Goal: Task Accomplishment & Management: Complete application form

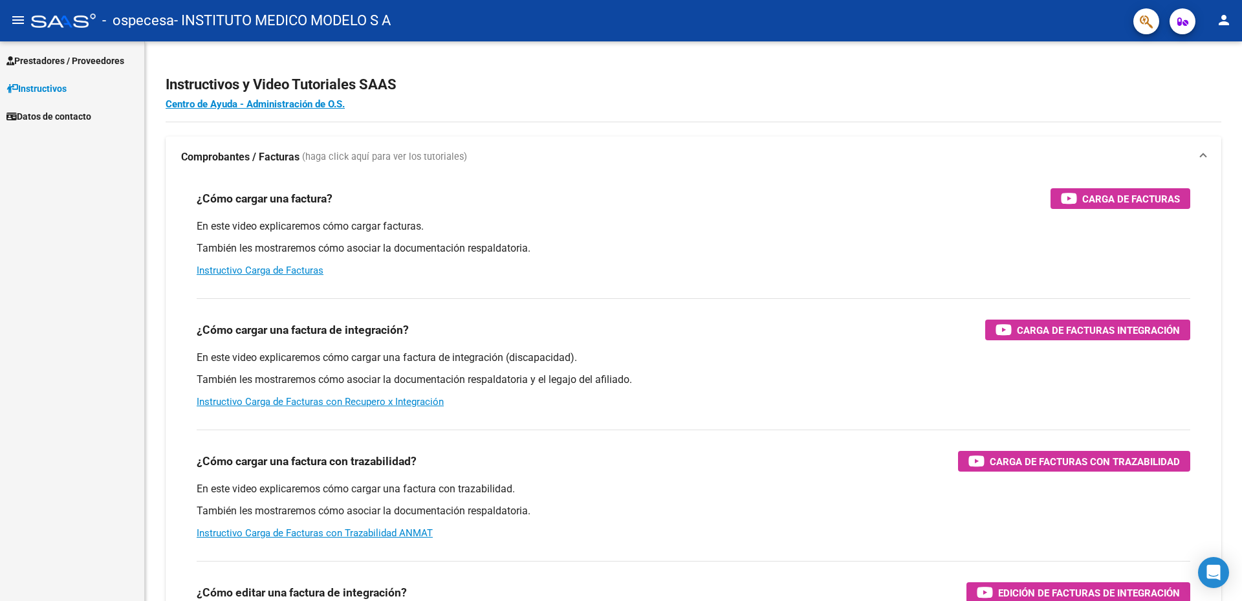
click at [50, 71] on link "Prestadores / Proveedores" at bounding box center [72, 61] width 144 height 28
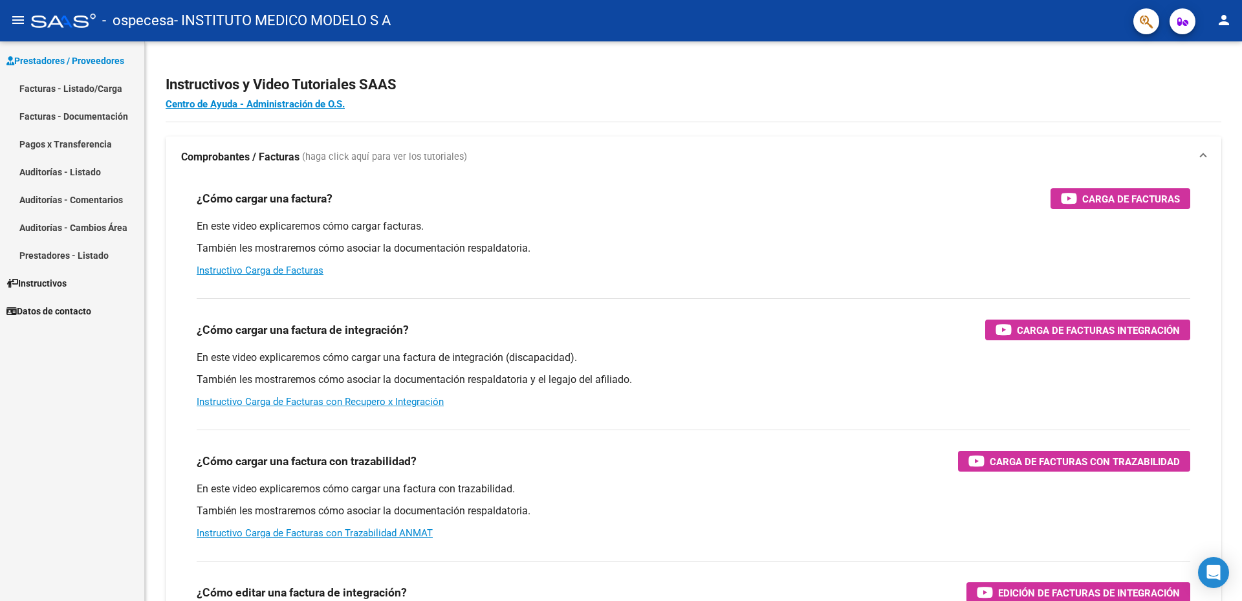
click at [46, 92] on link "Facturas - Listado/Carga" at bounding box center [72, 88] width 144 height 28
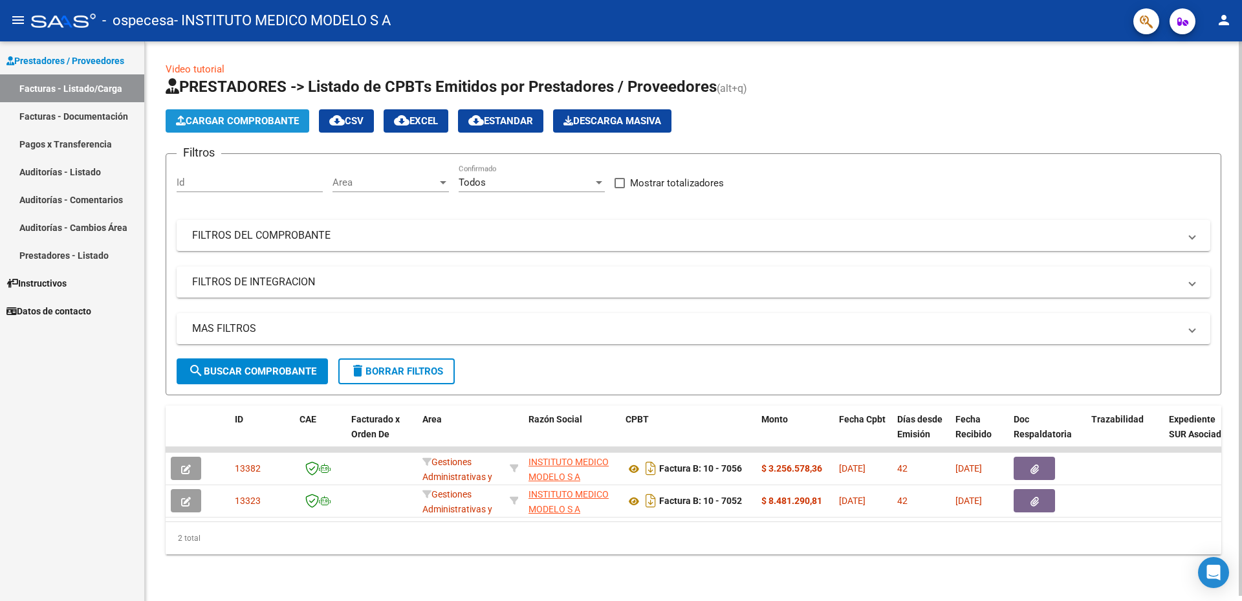
click at [273, 129] on button "Cargar Comprobante" at bounding box center [238, 120] width 144 height 23
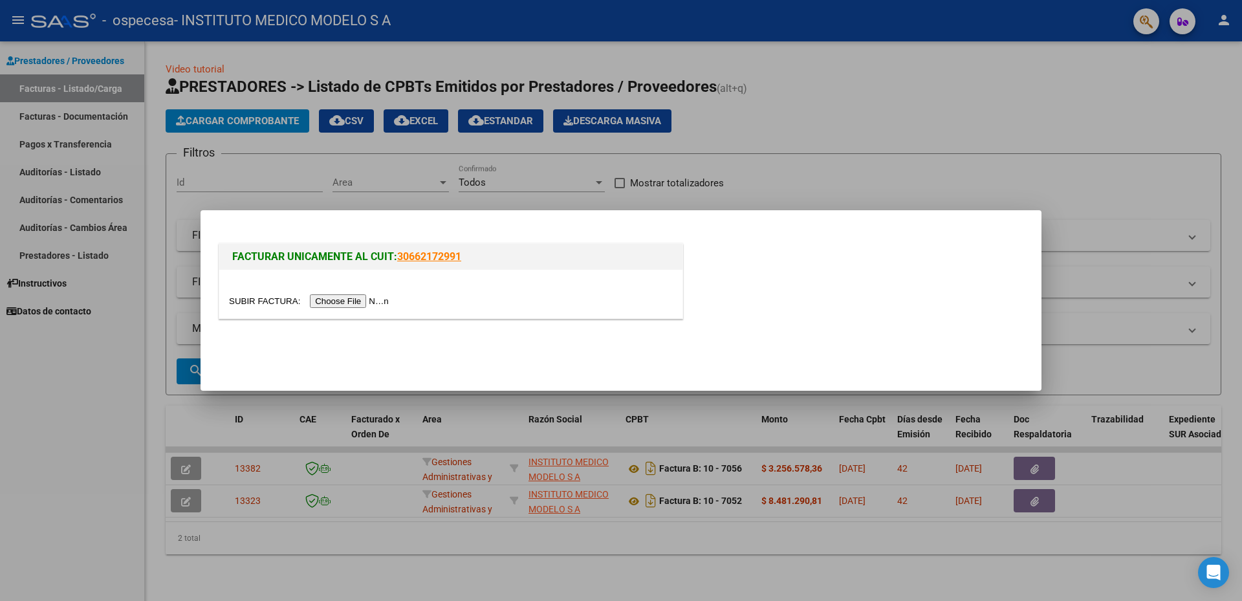
click at [341, 305] on input "file" at bounding box center [311, 301] width 164 height 14
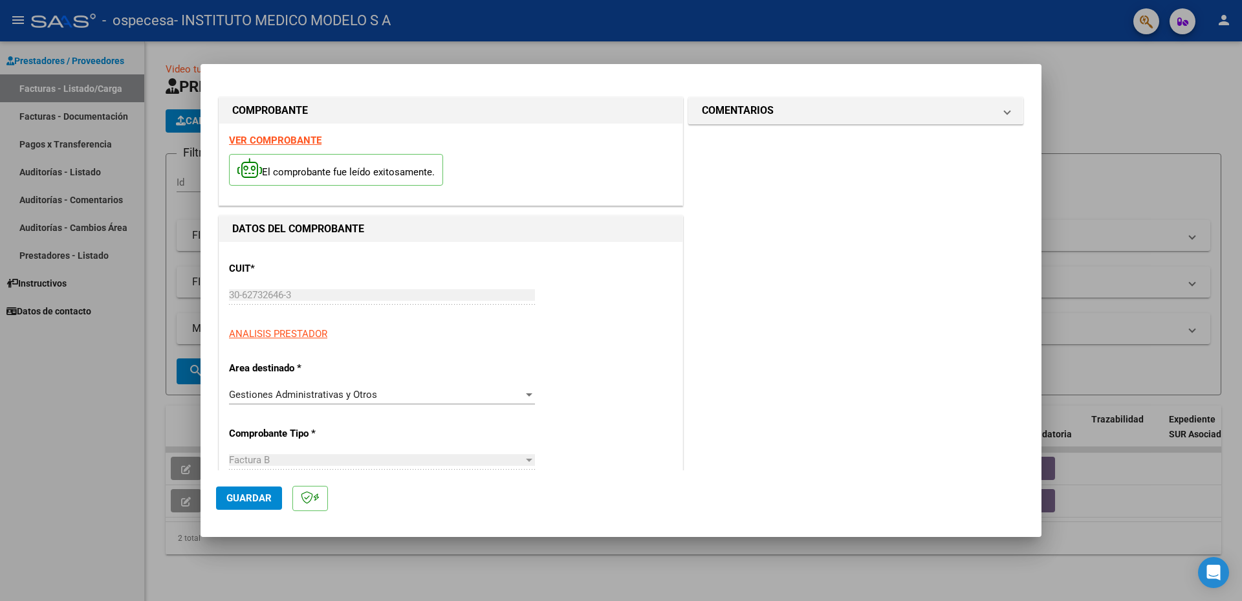
click at [421, 396] on div "Gestiones Administrativas y Otros" at bounding box center [376, 395] width 294 height 12
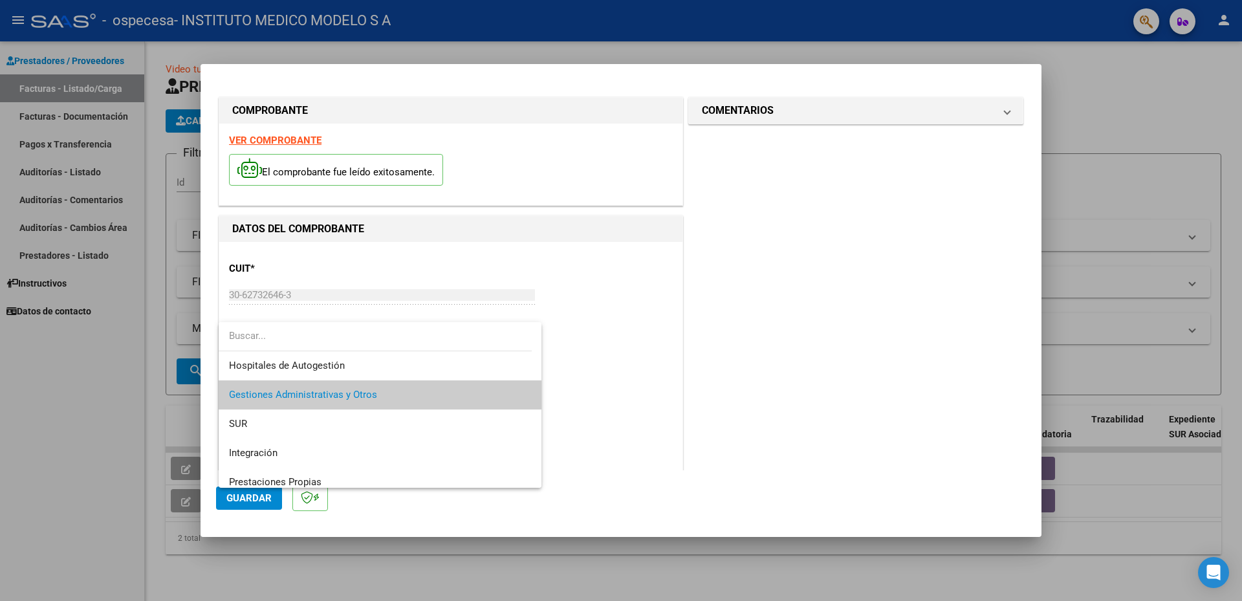
click at [609, 357] on div at bounding box center [621, 300] width 1242 height 601
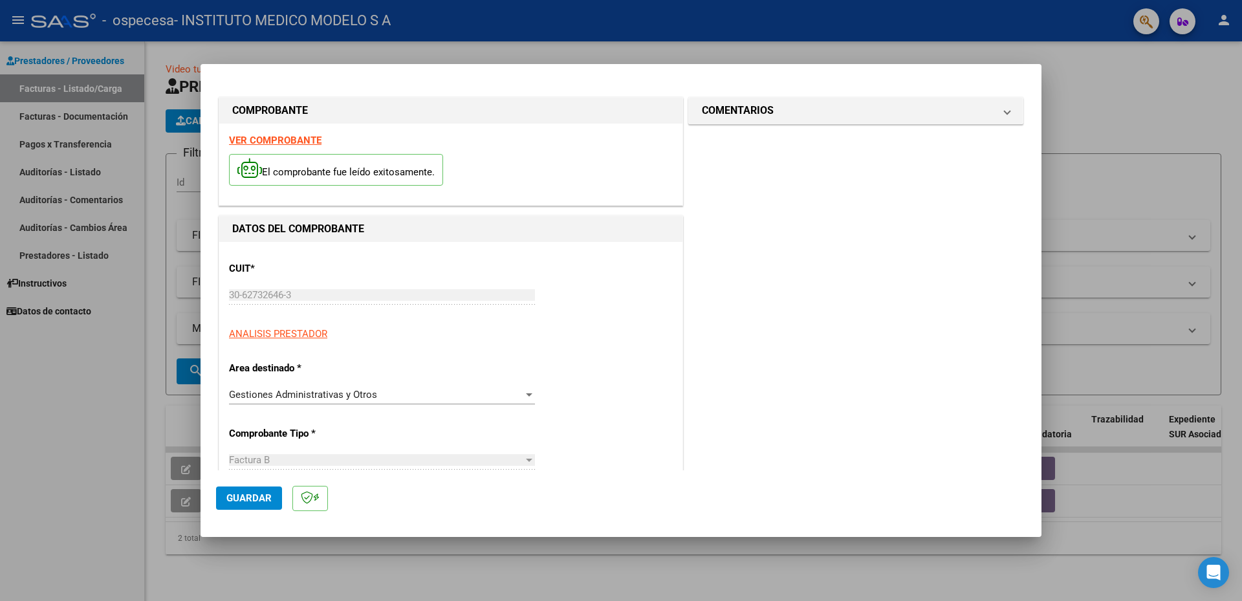
scroll to position [129, 0]
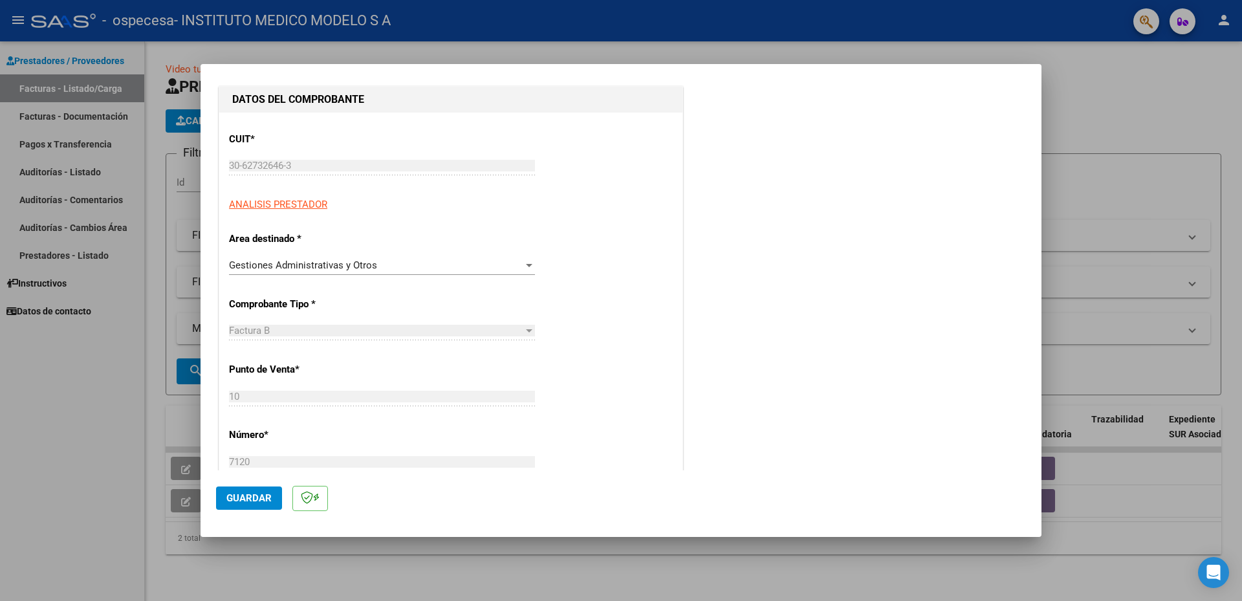
click at [420, 274] on div "Gestiones Administrativas y Otros Seleccionar Area" at bounding box center [382, 264] width 306 height 19
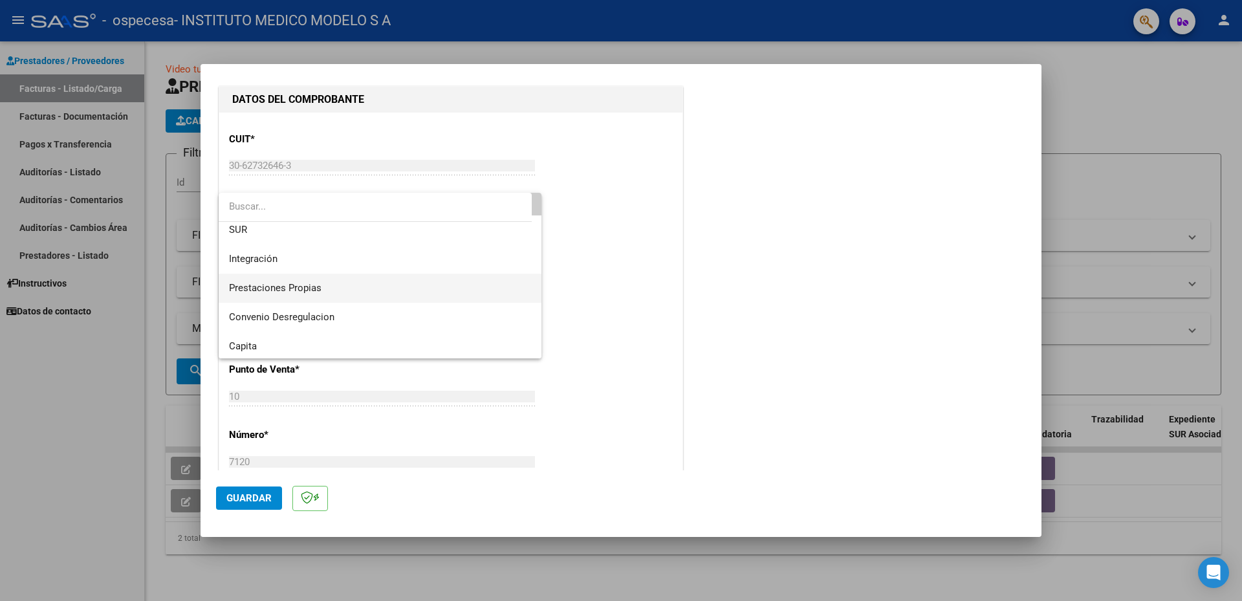
scroll to position [96, 0]
click at [599, 296] on div at bounding box center [621, 300] width 1242 height 601
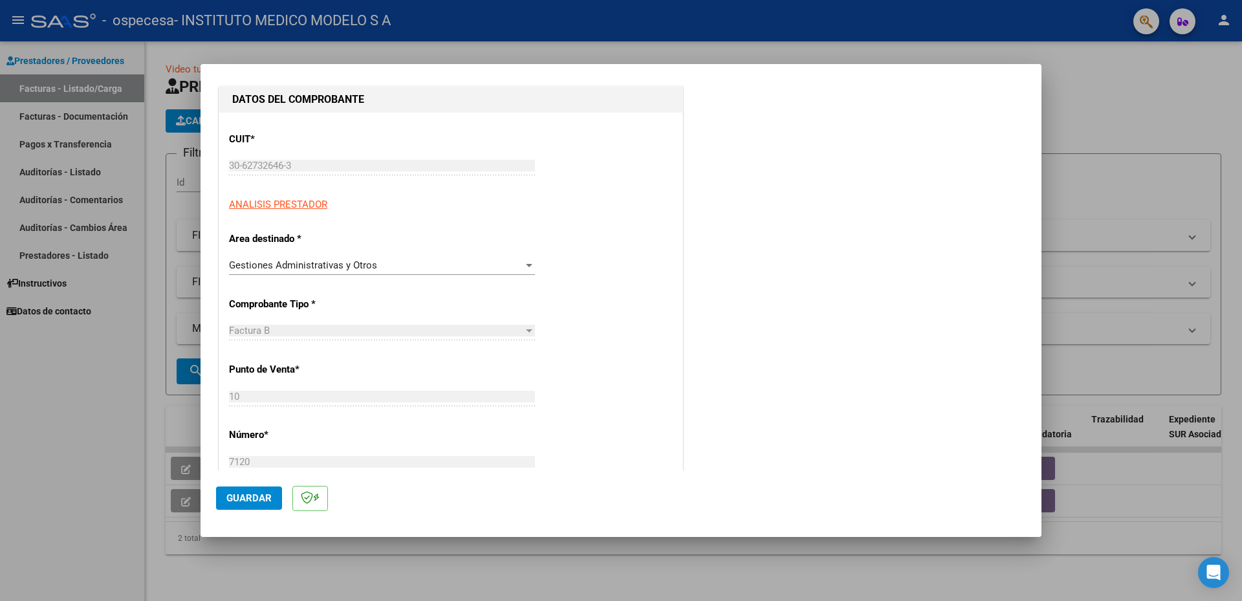
click at [466, 326] on div "Factura B" at bounding box center [376, 331] width 294 height 12
click at [288, 325] on div "Factura B" at bounding box center [376, 331] width 294 height 12
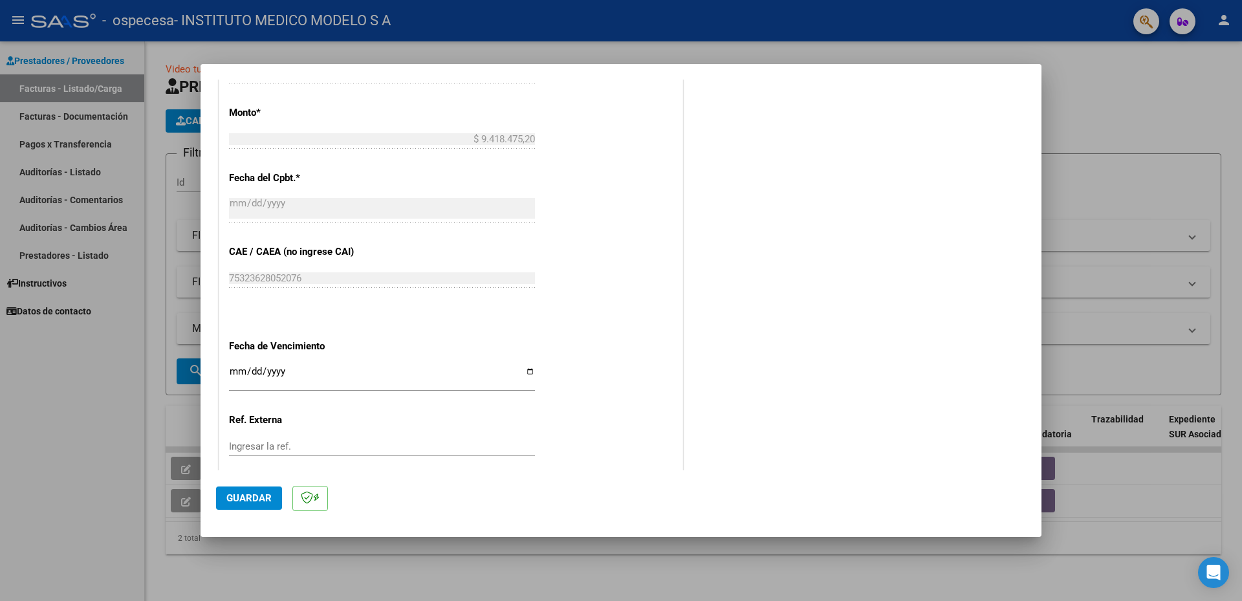
scroll to position [582, 0]
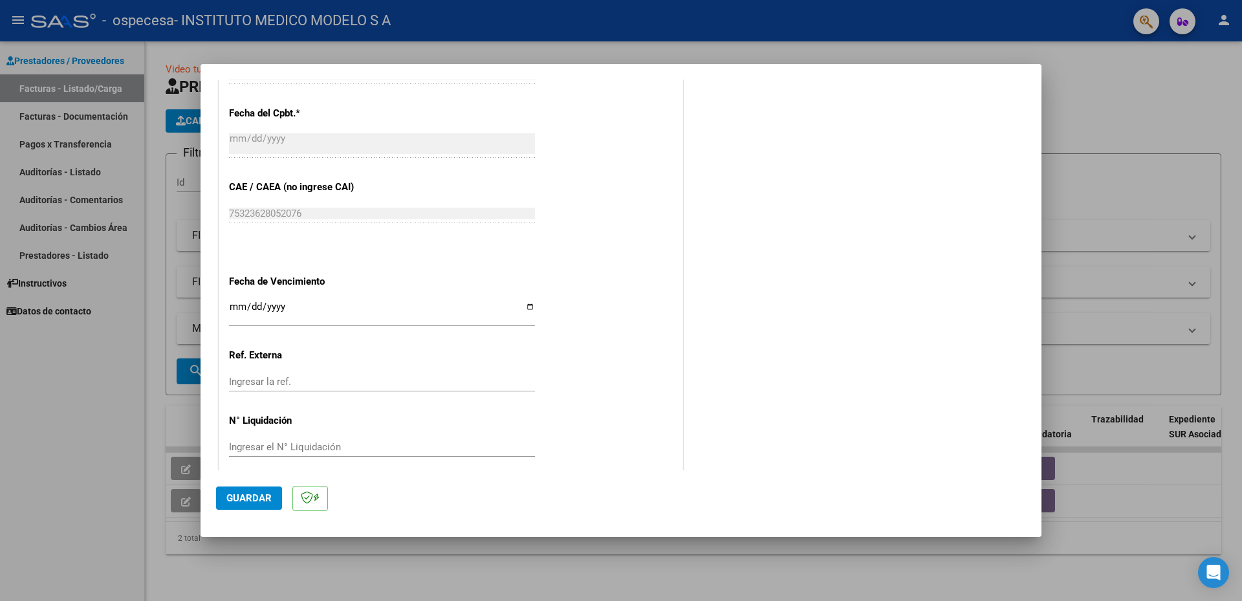
click at [524, 310] on input "Ingresar la fecha" at bounding box center [382, 311] width 306 height 21
type input "[DATE]"
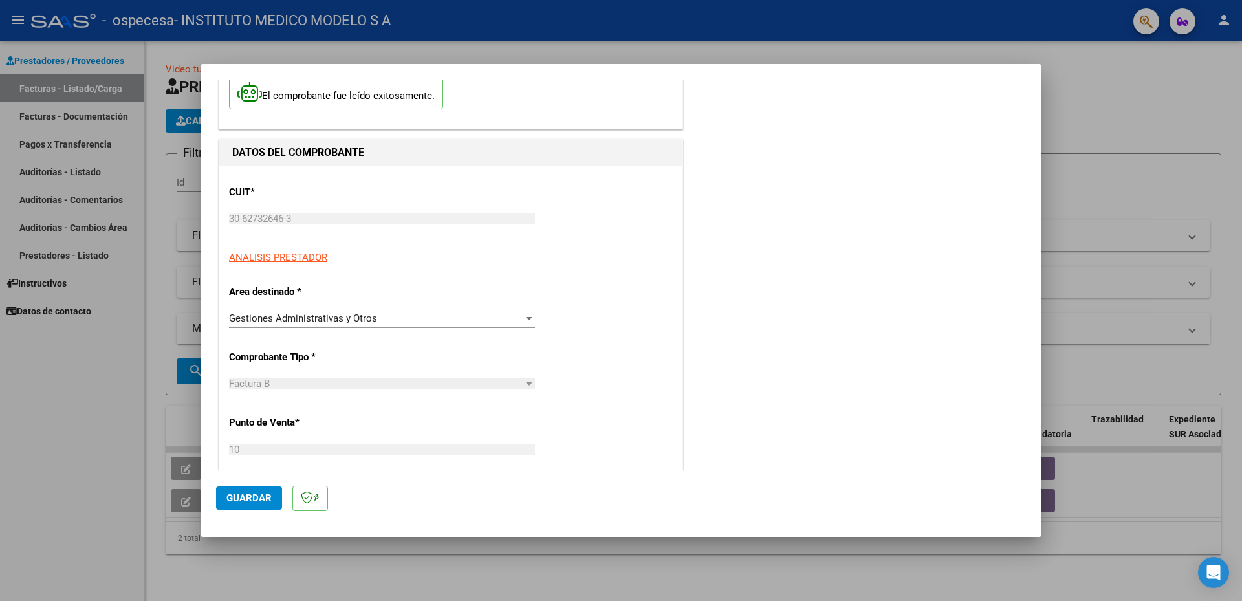
scroll to position [12, 0]
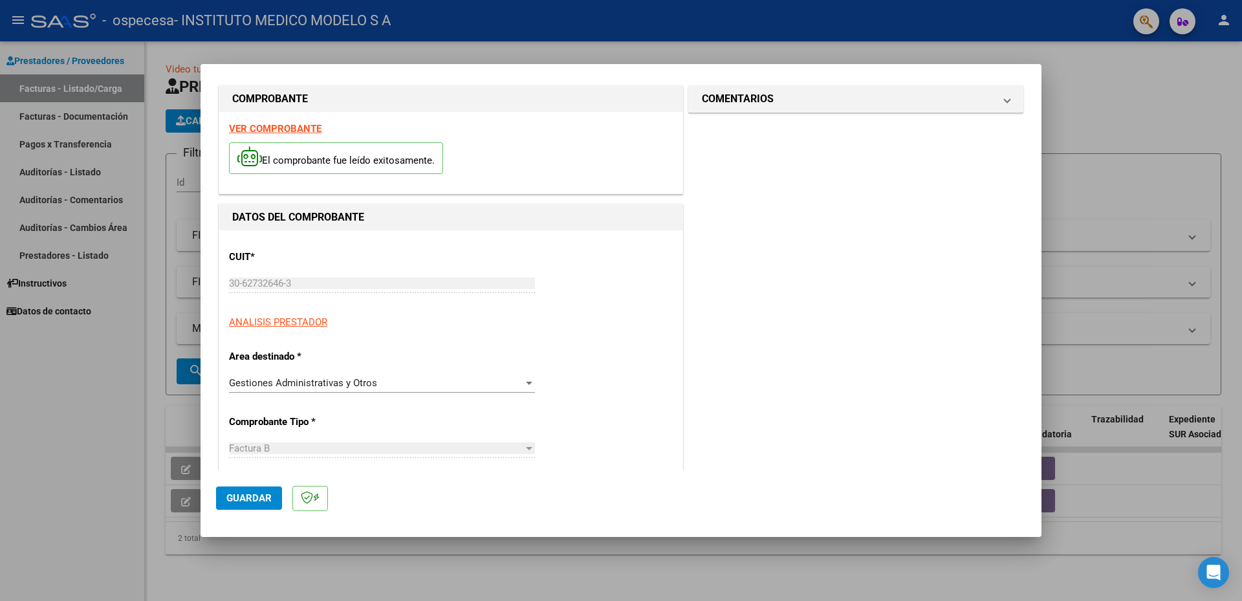
click at [492, 380] on div "Gestiones Administrativas y Otros" at bounding box center [376, 383] width 294 height 12
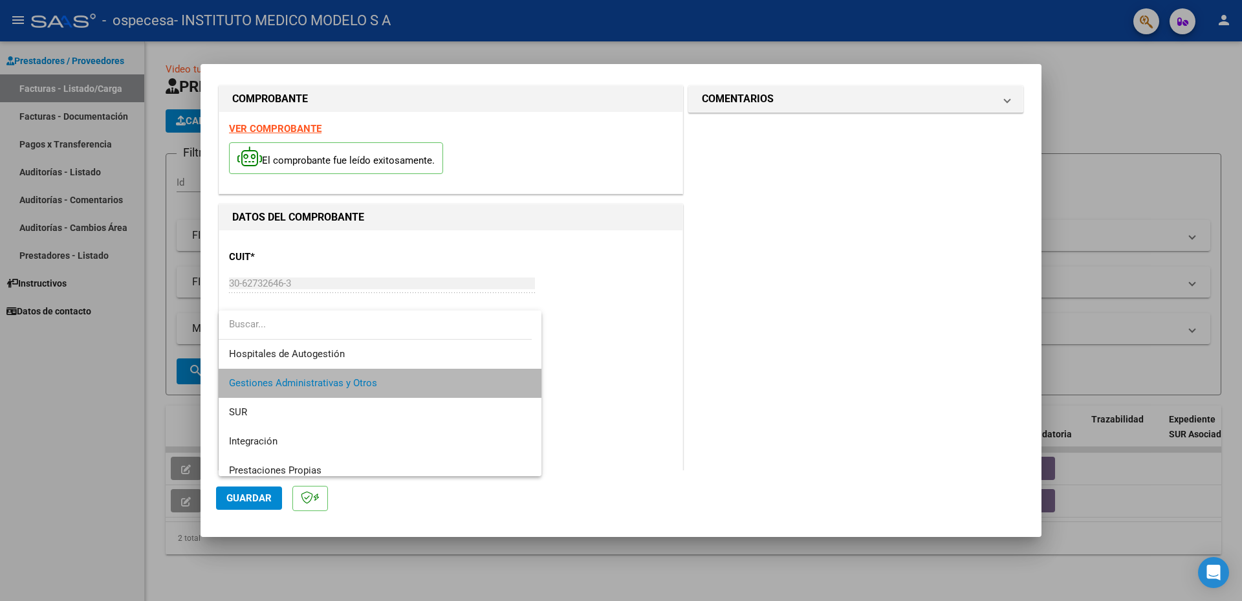
click at [446, 382] on span "Gestiones Administrativas y Otros" at bounding box center [380, 383] width 302 height 29
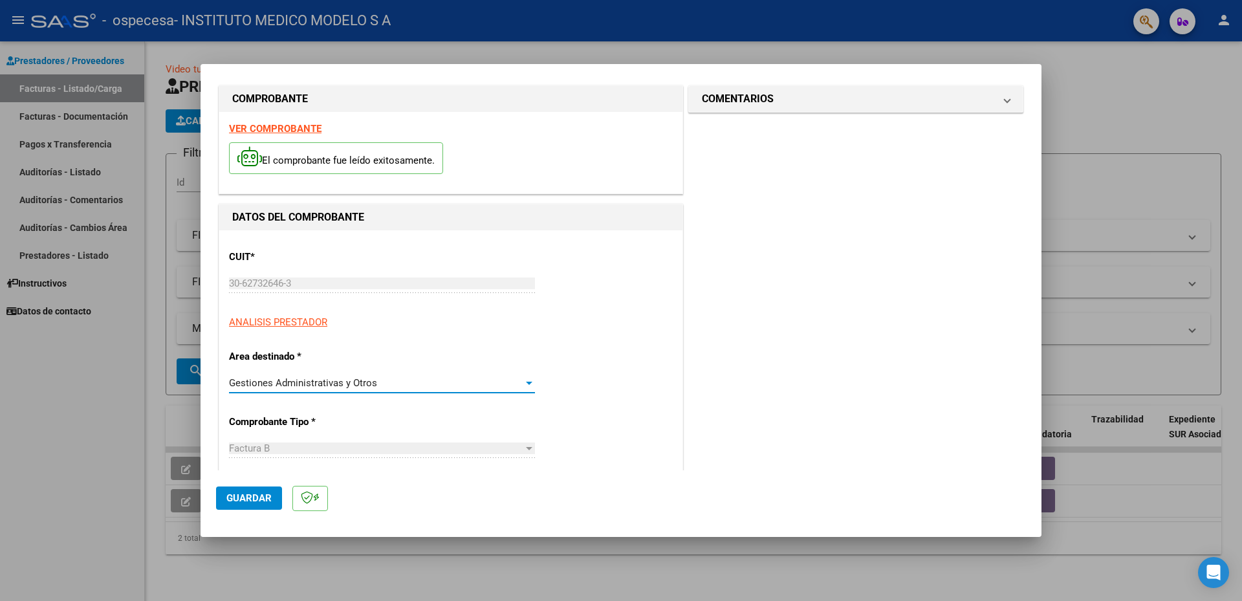
click at [392, 395] on div "Gestiones Administrativas y Otros Seleccionar Area" at bounding box center [382, 389] width 306 height 32
click at [392, 384] on div "Gestiones Administrativas y Otros" at bounding box center [376, 383] width 294 height 12
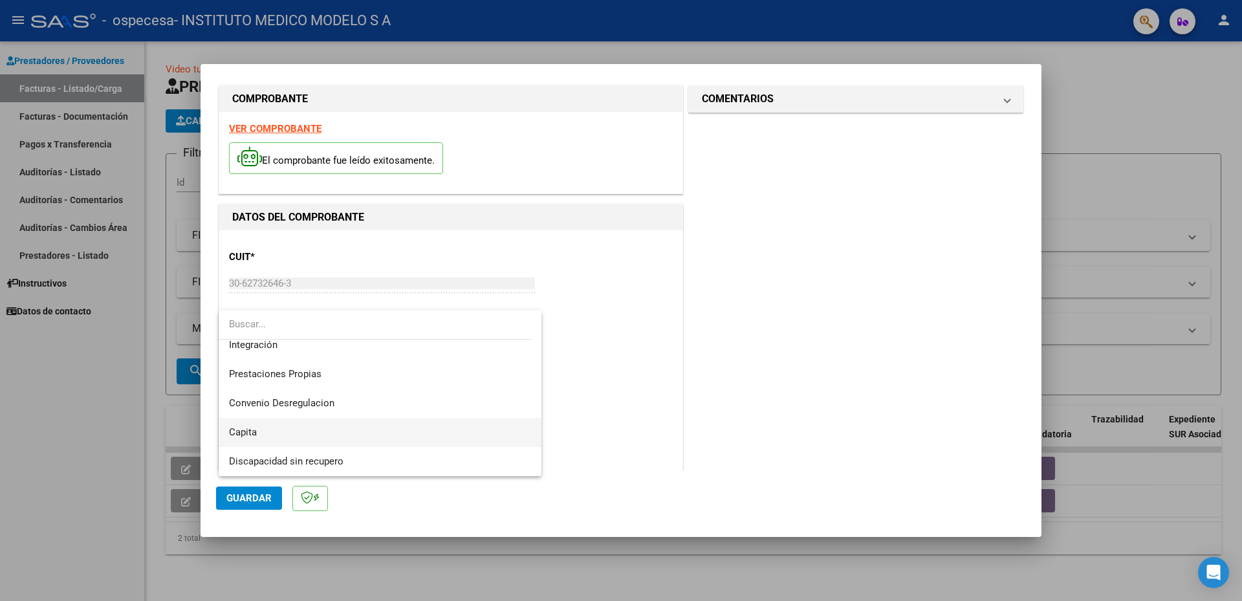
scroll to position [0, 0]
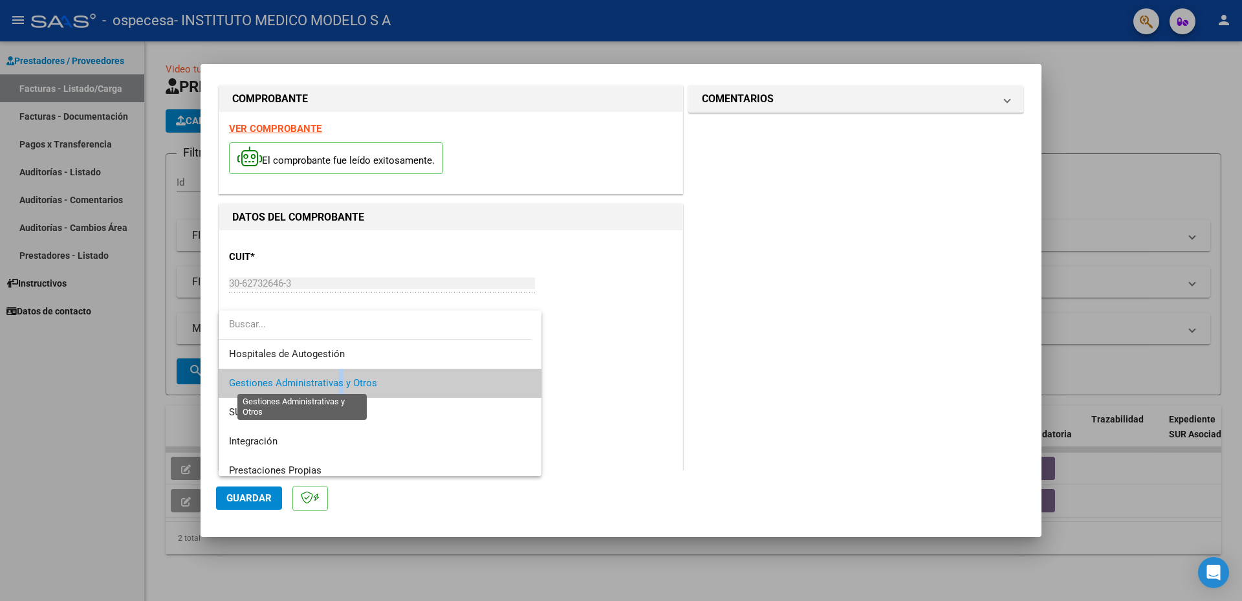
click at [339, 378] on span "Gestiones Administrativas y Otros" at bounding box center [303, 383] width 148 height 12
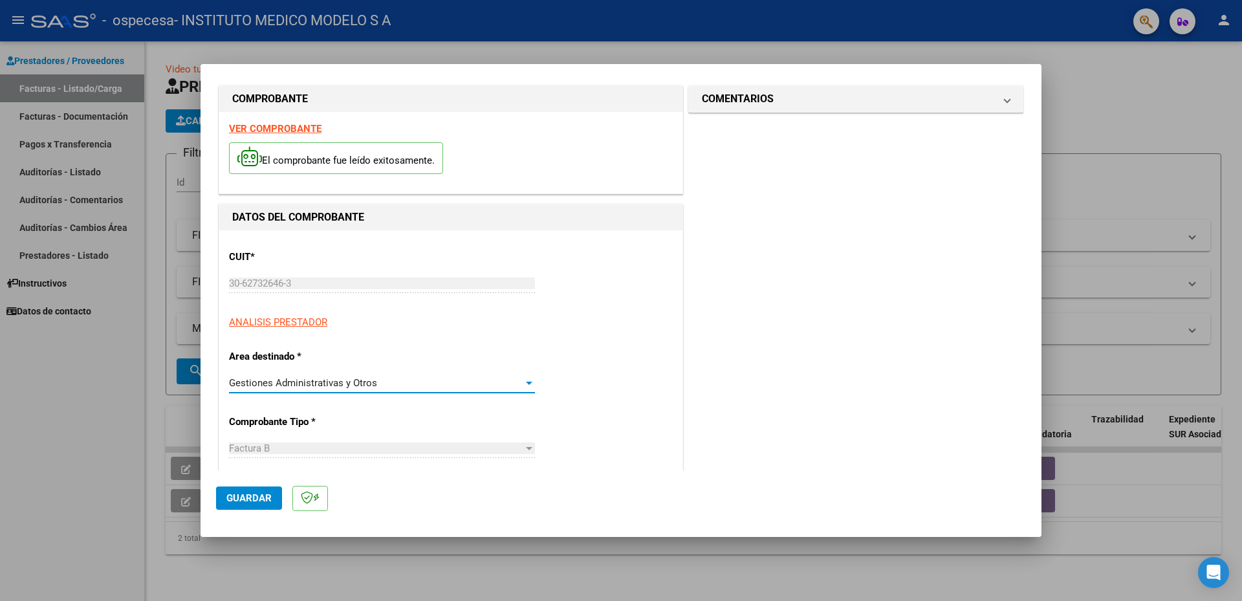
drag, startPoint x: 339, startPoint y: 378, endPoint x: 409, endPoint y: 386, distance: 70.9
click at [409, 386] on div "Gestiones Administrativas y Otros" at bounding box center [376, 383] width 294 height 12
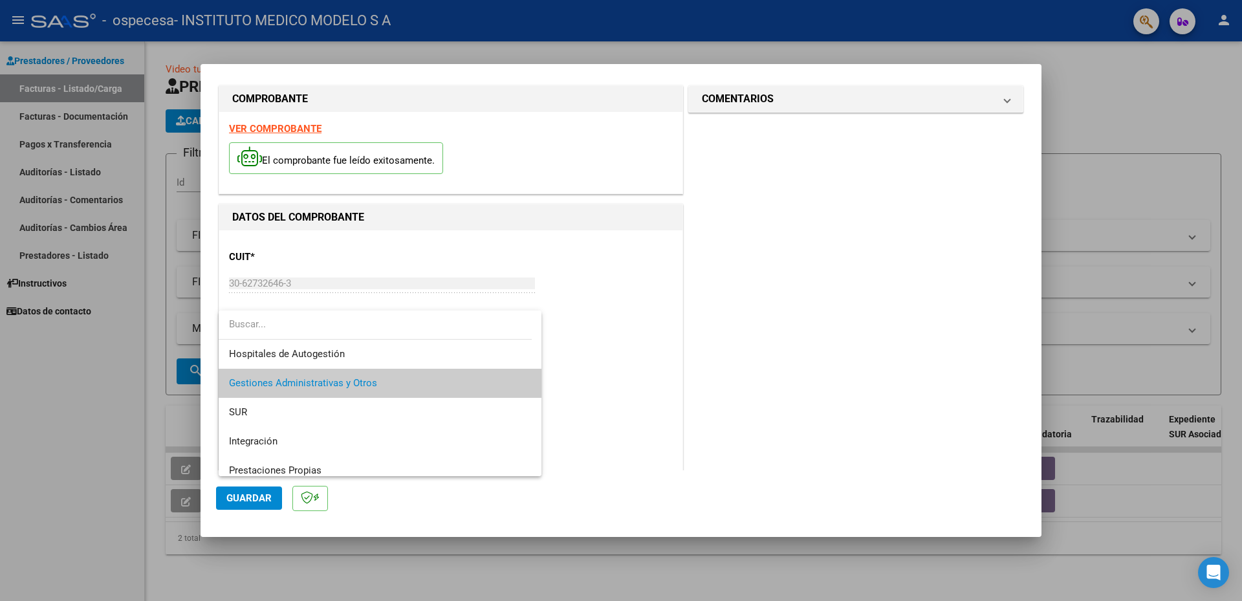
click at [433, 393] on span "Gestiones Administrativas y Otros" at bounding box center [380, 383] width 302 height 29
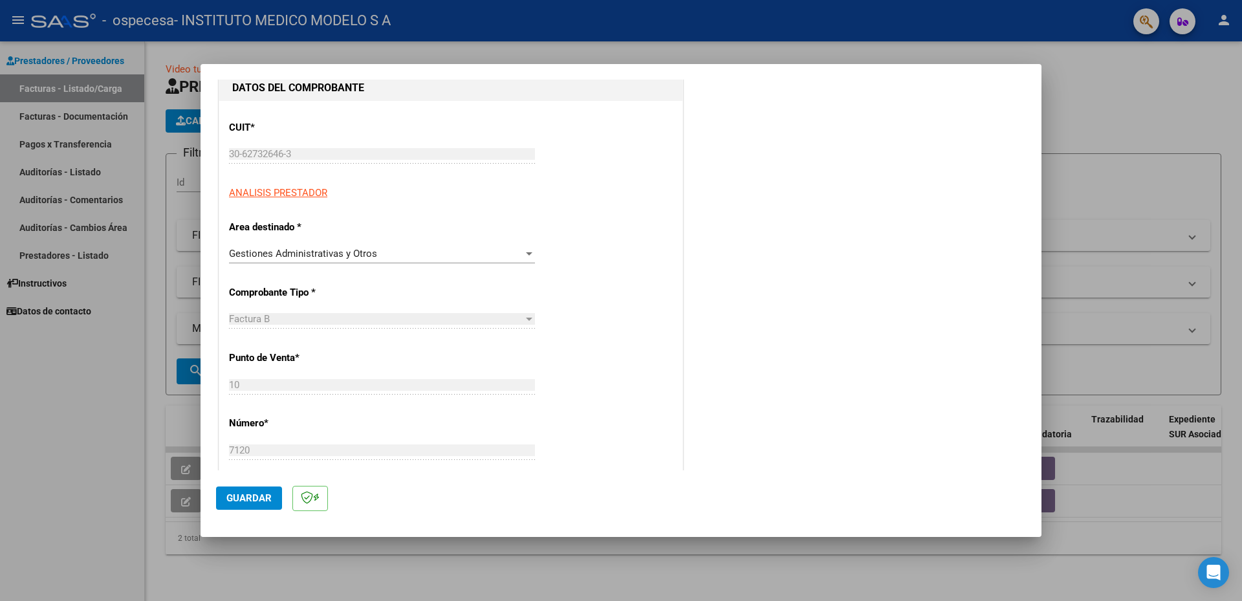
click at [260, 502] on span "Guardar" at bounding box center [248, 498] width 45 height 12
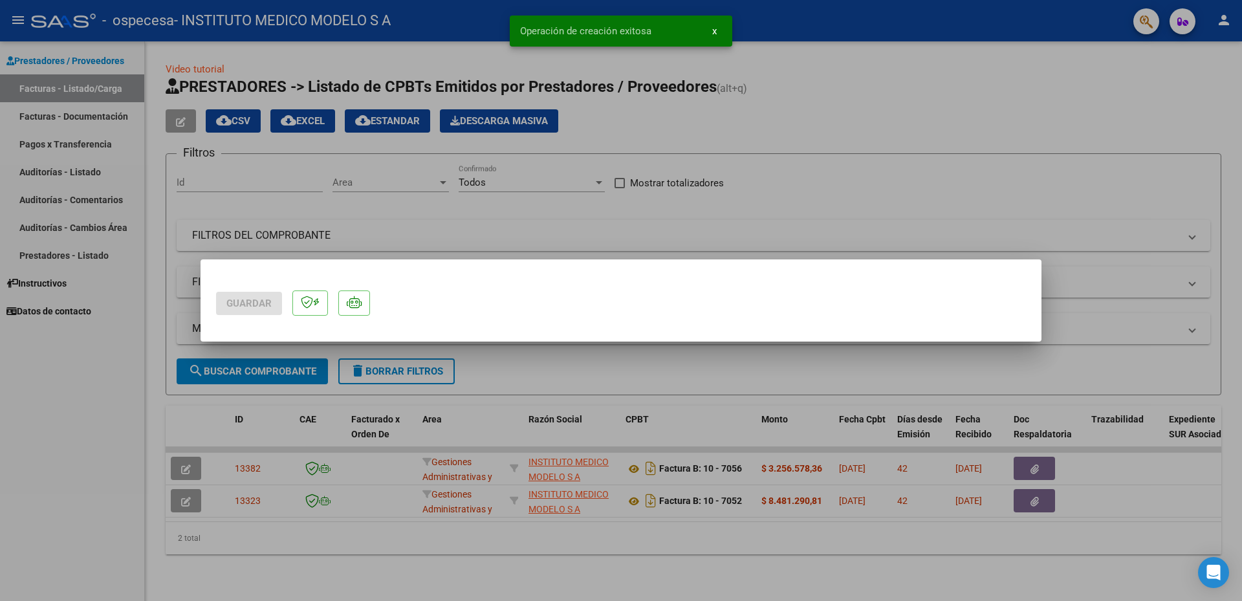
scroll to position [0, 0]
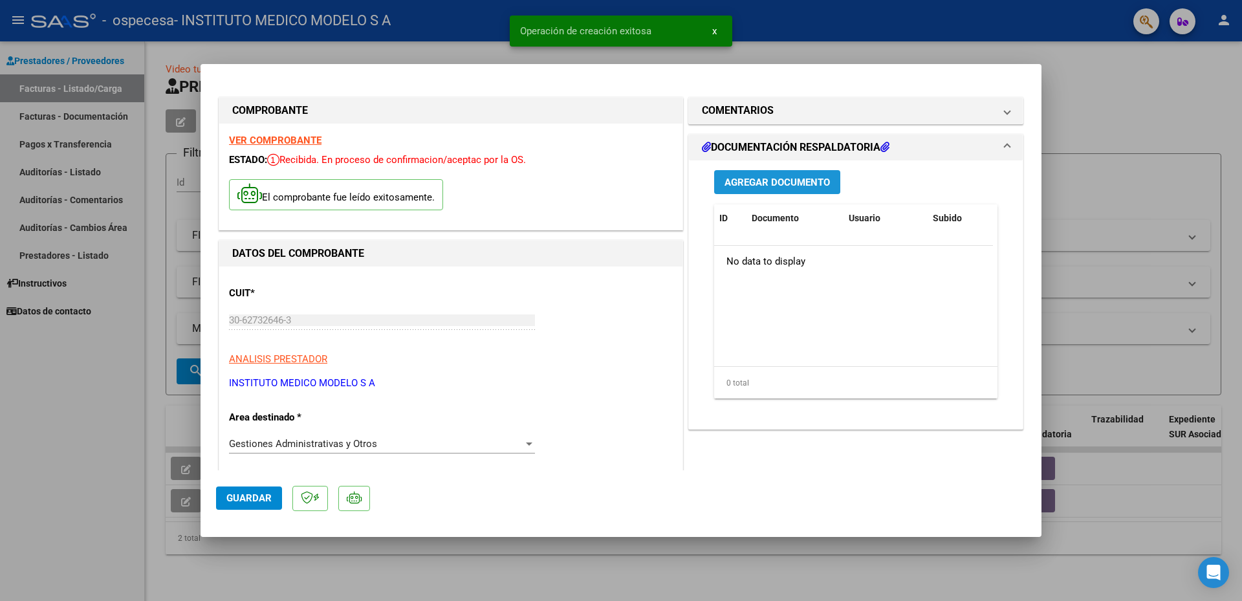
click at [823, 179] on span "Agregar Documento" at bounding box center [776, 183] width 105 height 12
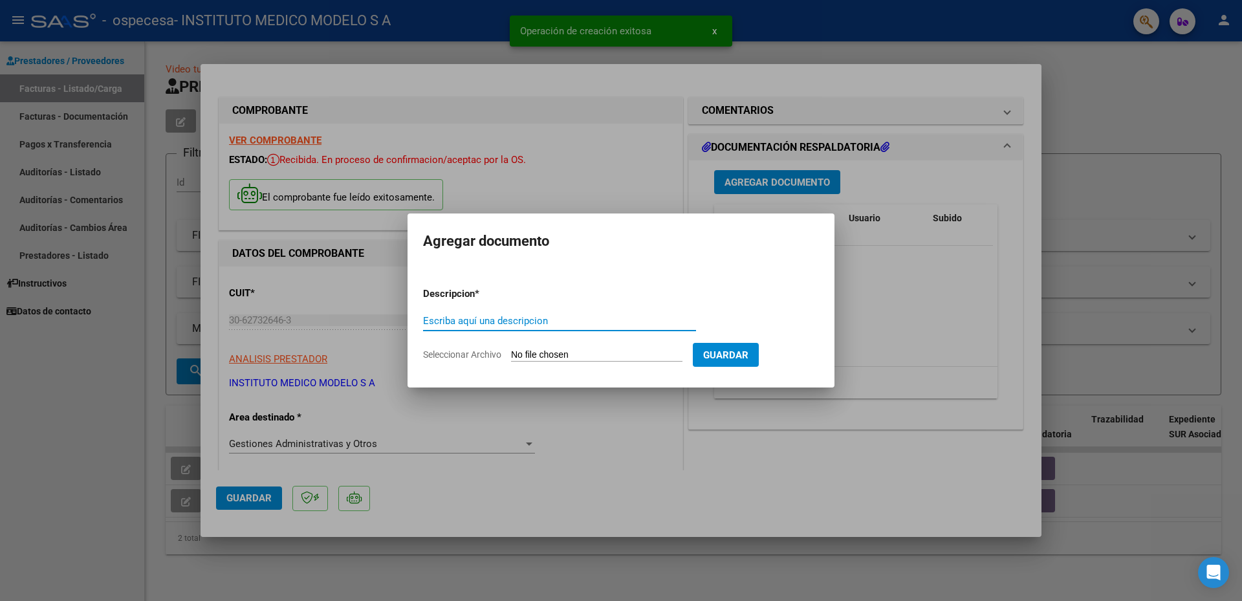
click at [491, 318] on input "Escriba aquí una descripcion" at bounding box center [559, 321] width 273 height 12
click at [506, 311] on div "Escriba aquí una descripcion" at bounding box center [559, 320] width 273 height 19
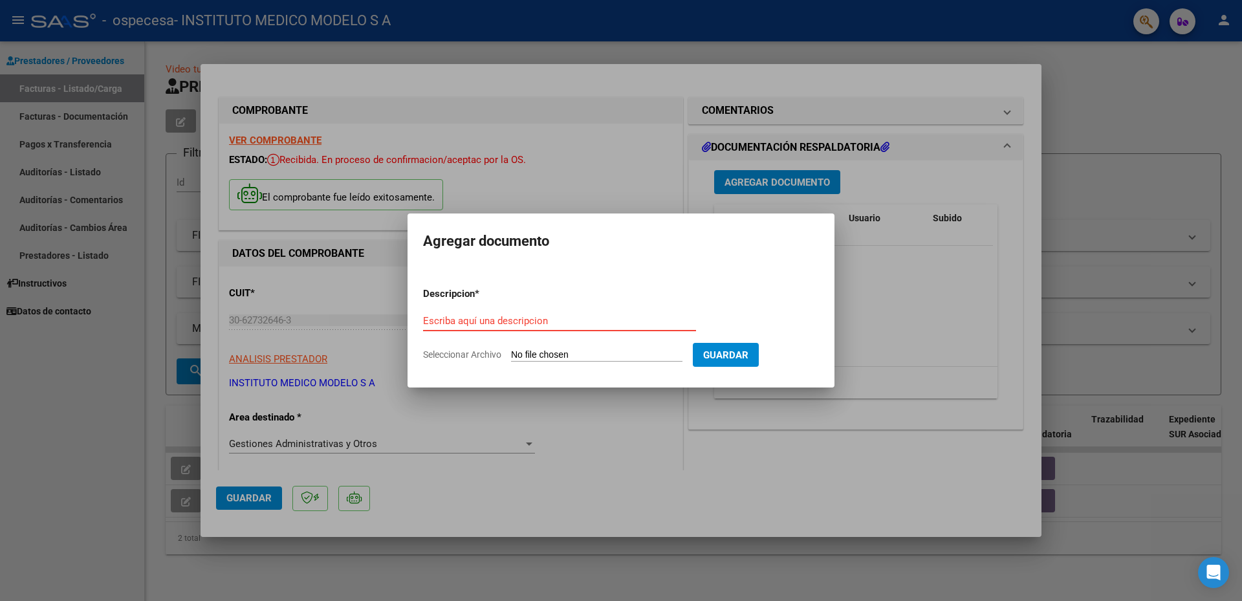
click at [513, 313] on div "Escriba aquí una descripcion" at bounding box center [559, 320] width 273 height 19
click at [519, 323] on input "Escriba aquí una descripcion" at bounding box center [559, 321] width 273 height 12
drag, startPoint x: 477, startPoint y: 321, endPoint x: 452, endPoint y: 318, distance: 24.7
click at [452, 318] on input "PR N° 55653 - INTERNACION GRAL" at bounding box center [559, 321] width 273 height 12
type input "PR N° 56137 - INTERNACION GRAL"
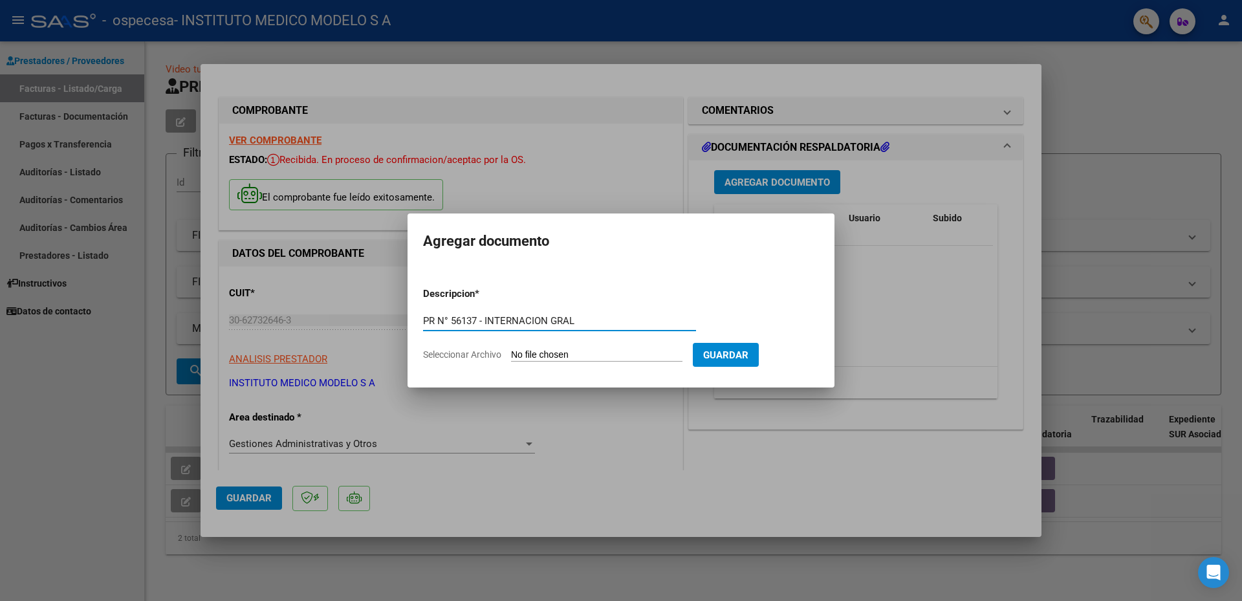
click at [562, 360] on input "Seleccionar Archivo" at bounding box center [596, 355] width 171 height 12
type input "C:\fakepath\N° 56137 - INTERNACION GRAL.pdf"
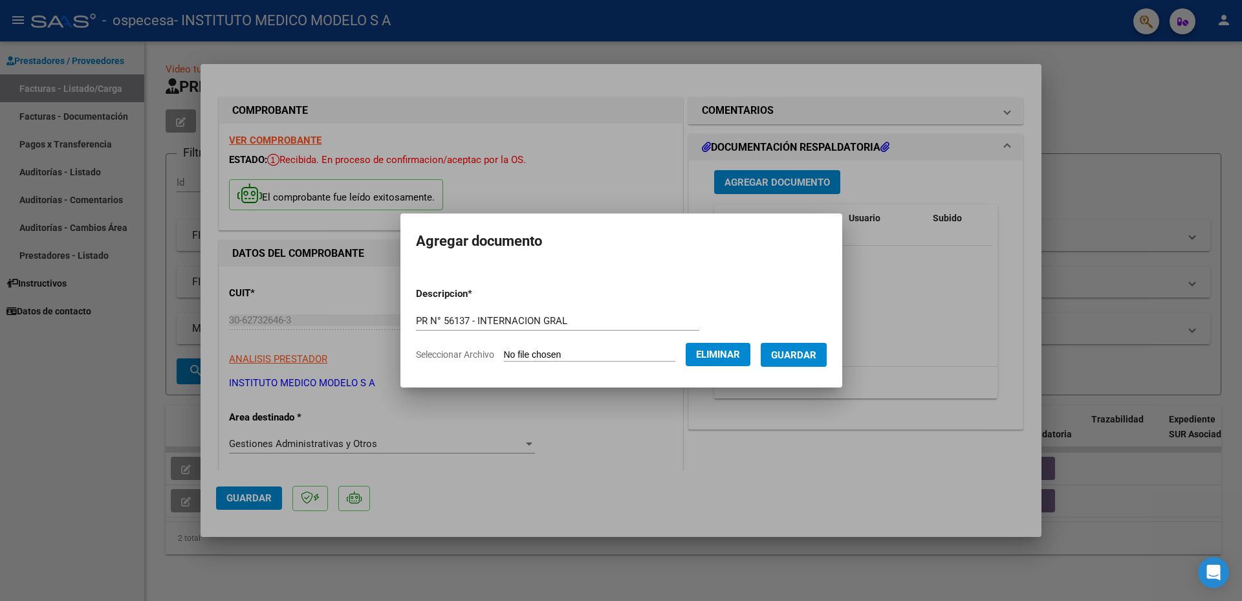
click at [816, 356] on span "Guardar" at bounding box center [793, 355] width 45 height 12
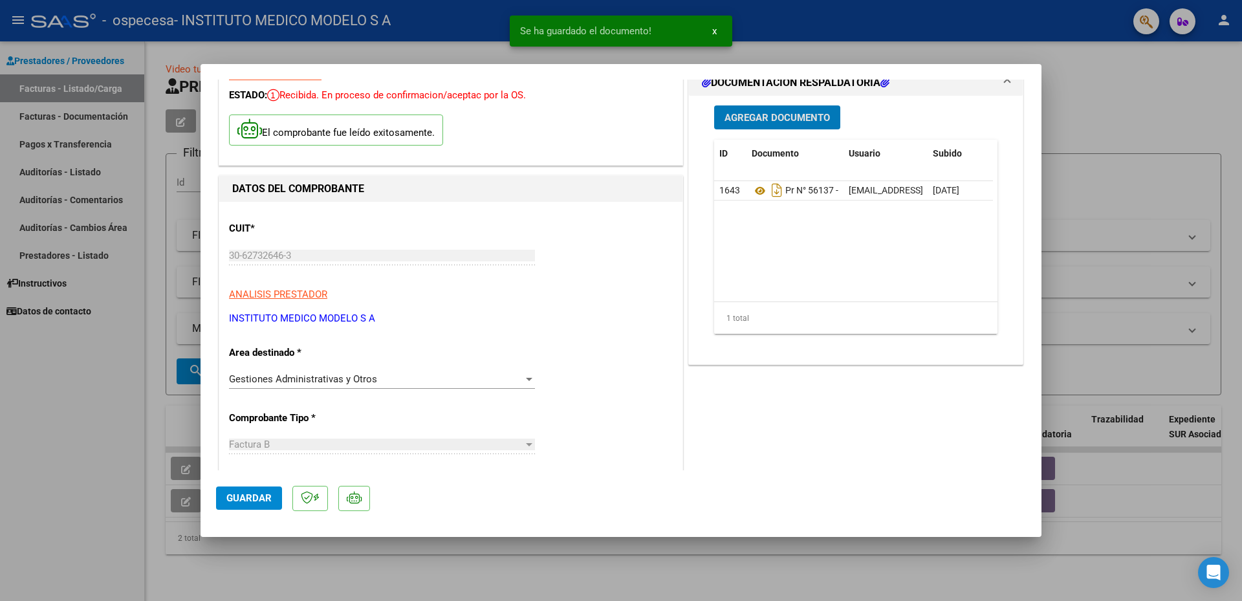
scroll to position [129, 0]
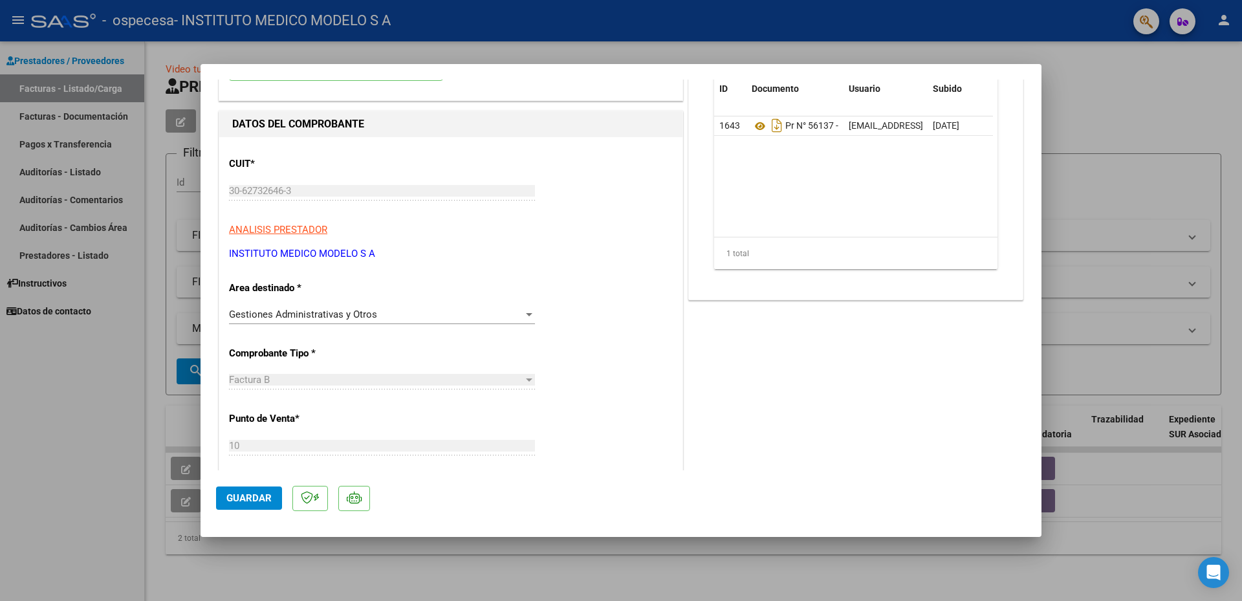
click at [259, 505] on button "Guardar" at bounding box center [249, 497] width 66 height 23
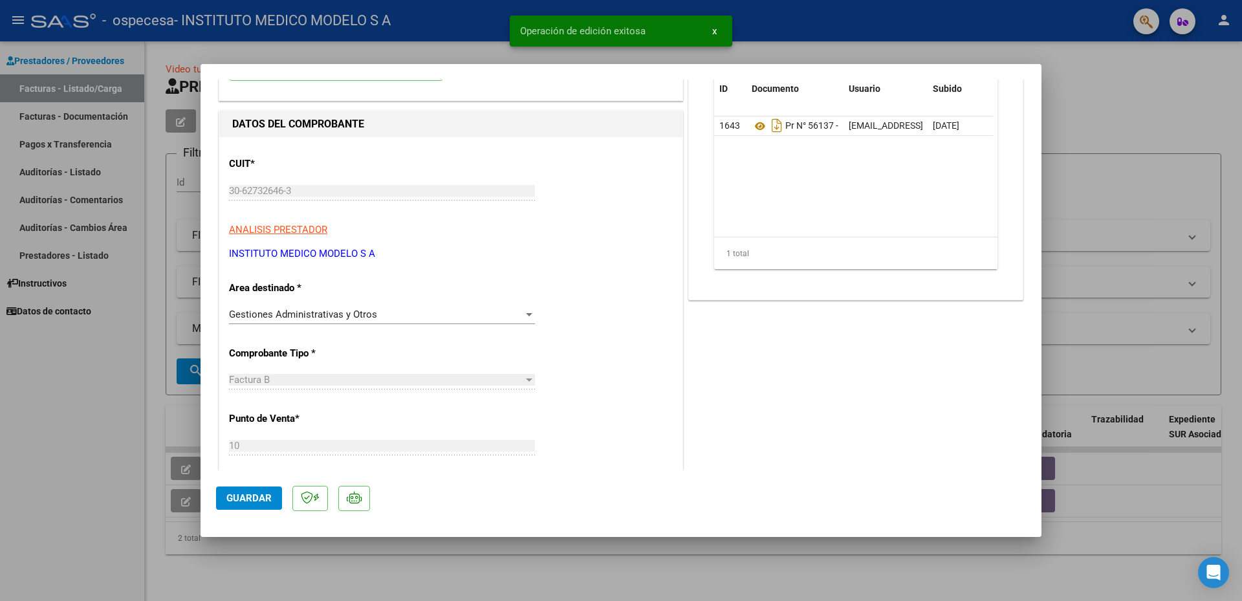
scroll to position [0, 0]
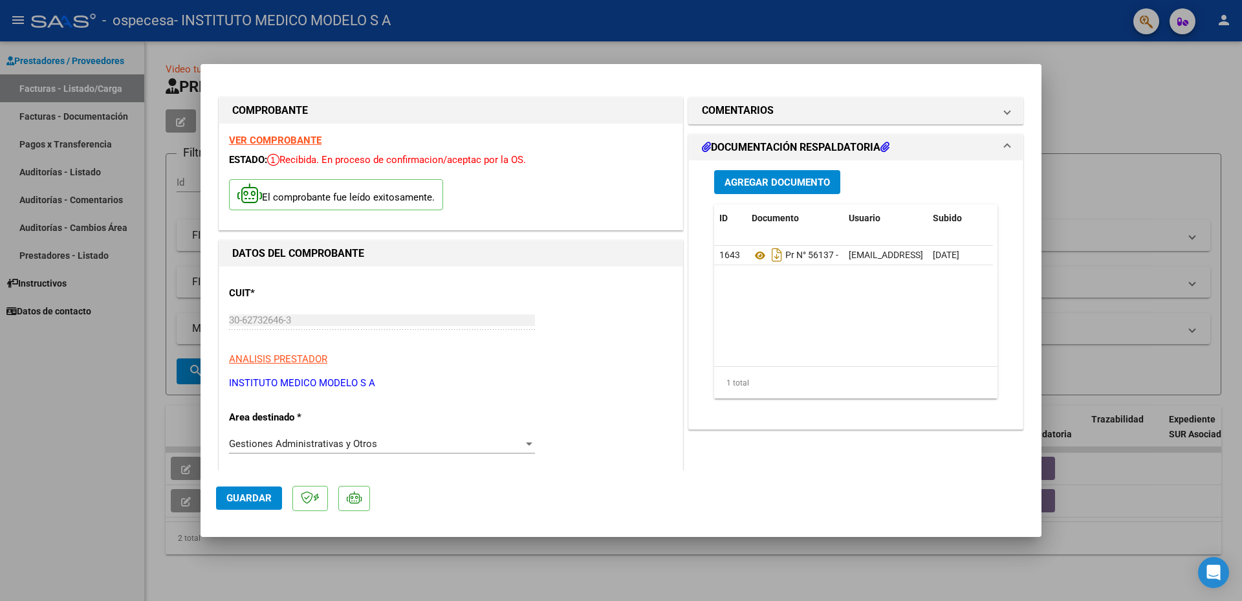
click at [1073, 102] on div at bounding box center [621, 300] width 1242 height 601
type input "$ 0,00"
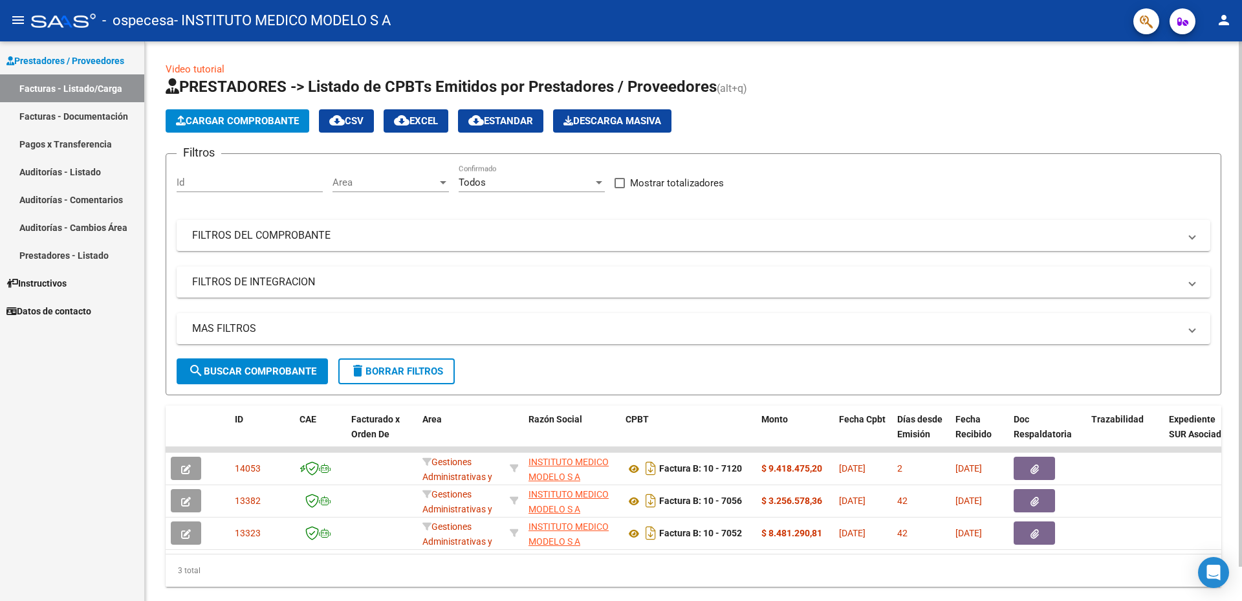
click at [258, 120] on span "Cargar Comprobante" at bounding box center [237, 121] width 123 height 12
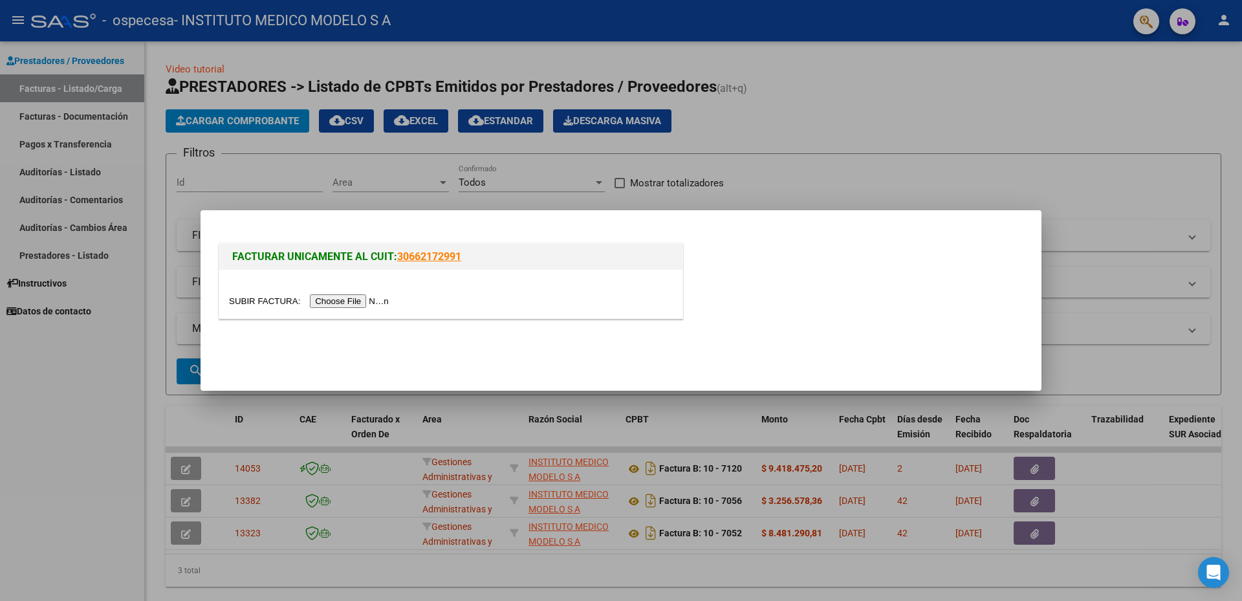
click at [352, 301] on input "file" at bounding box center [311, 301] width 164 height 14
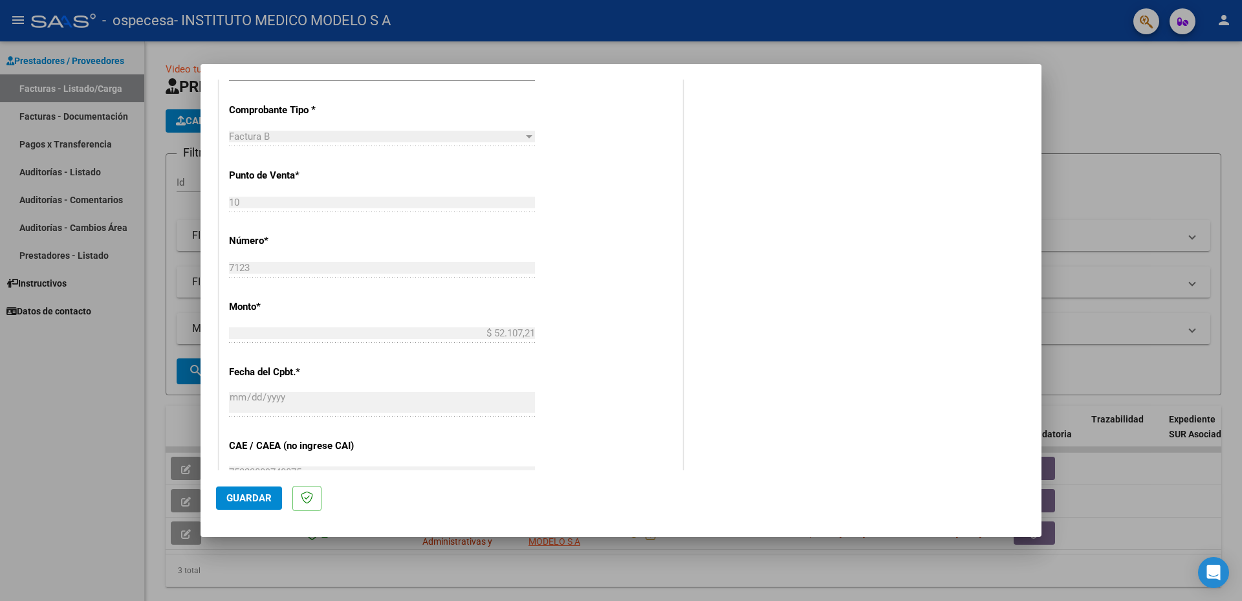
scroll to position [453, 0]
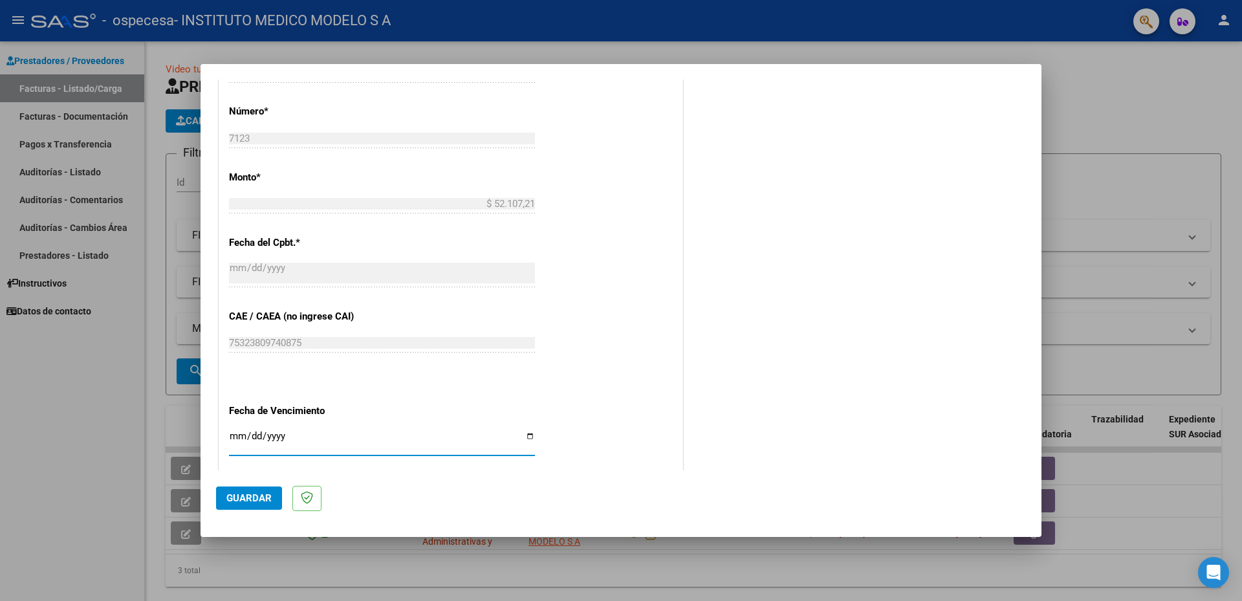
click at [528, 436] on input "Ingresar la fecha" at bounding box center [382, 441] width 306 height 21
type input "[DATE]"
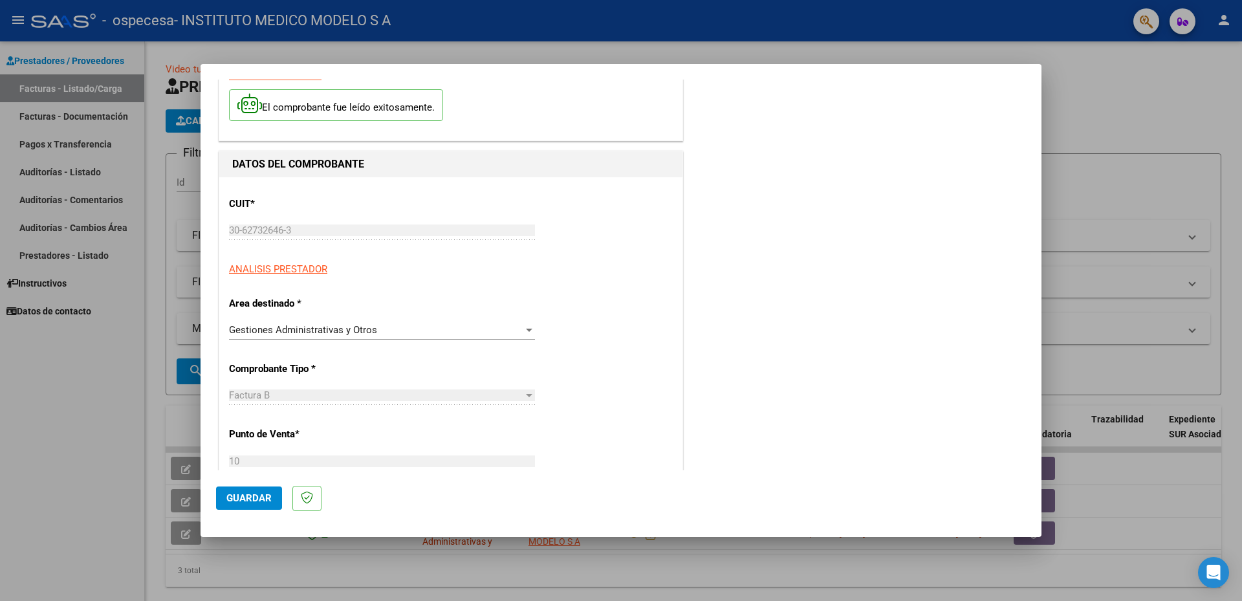
scroll to position [0, 0]
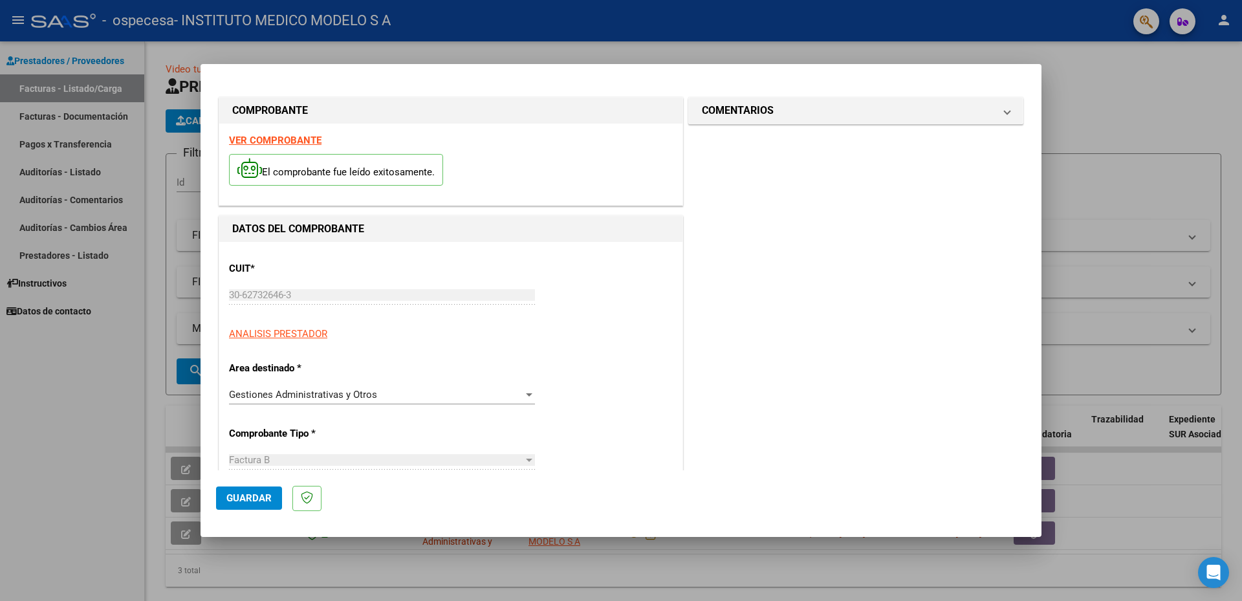
click at [243, 495] on span "Guardar" at bounding box center [248, 498] width 45 height 12
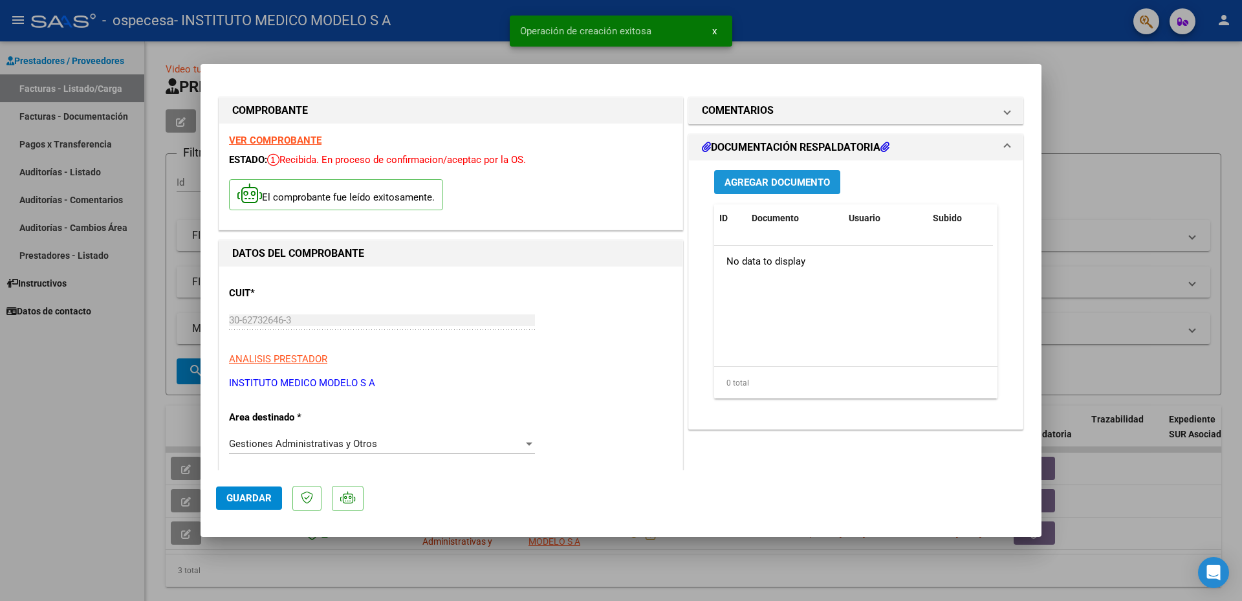
click at [746, 188] on button "Agregar Documento" at bounding box center [777, 182] width 126 height 24
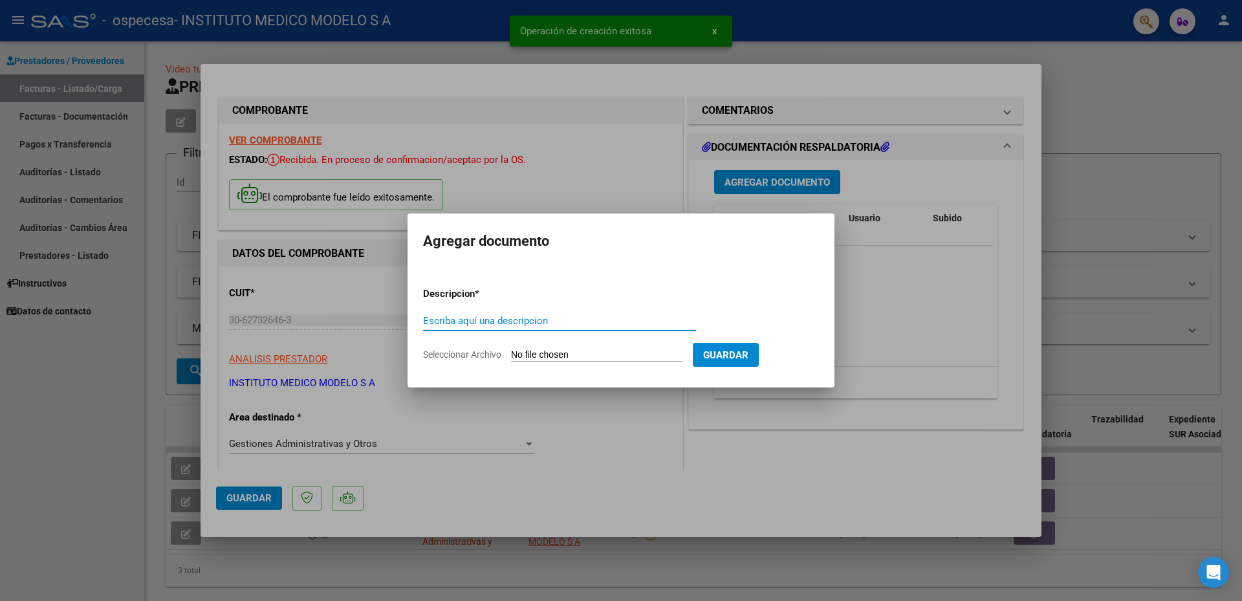
click at [481, 316] on input "Escriba aquí una descripcion" at bounding box center [559, 321] width 273 height 12
click at [674, 350] on input "Seleccionar Archivo" at bounding box center [596, 355] width 171 height 12
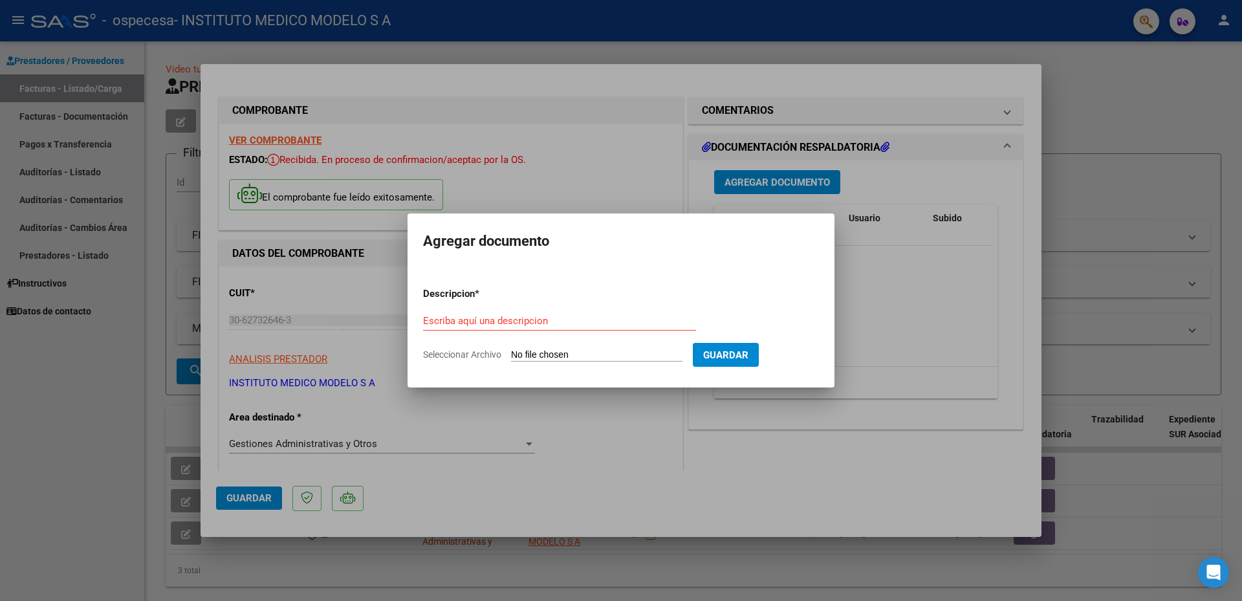
type input "C:\fakepath\PR N° 56154 - AJUSTE DE VALORES INTERNACION GRAL [DATE].pdf"
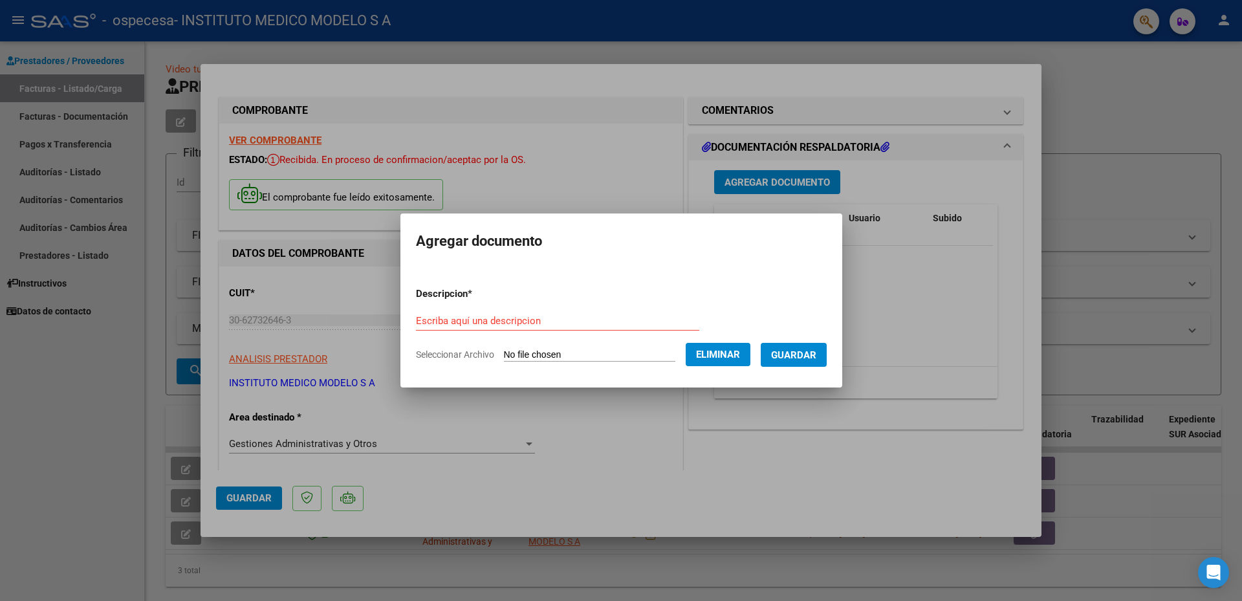
click at [444, 319] on input "Escriba aquí una descripcion" at bounding box center [557, 321] width 283 height 12
type input "n"
type input "N° 56154 - AJUSTE DE VALORES INT GRAL 06/2025"
click at [815, 344] on button "Guardar" at bounding box center [794, 355] width 66 height 24
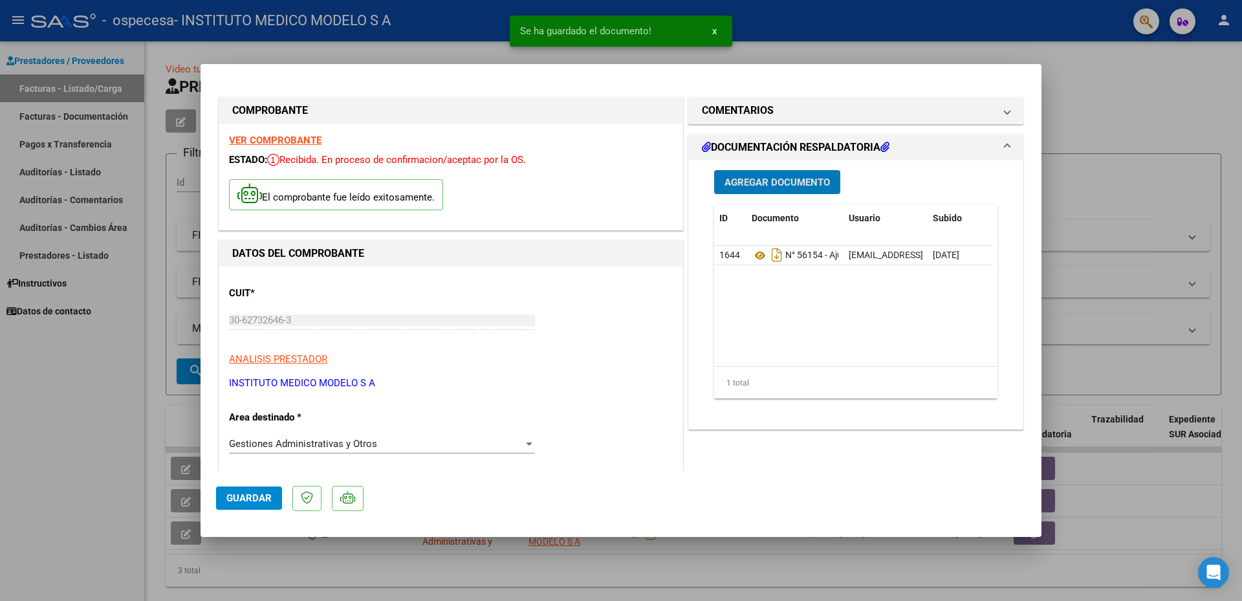
click at [258, 493] on span "Guardar" at bounding box center [248, 498] width 45 height 12
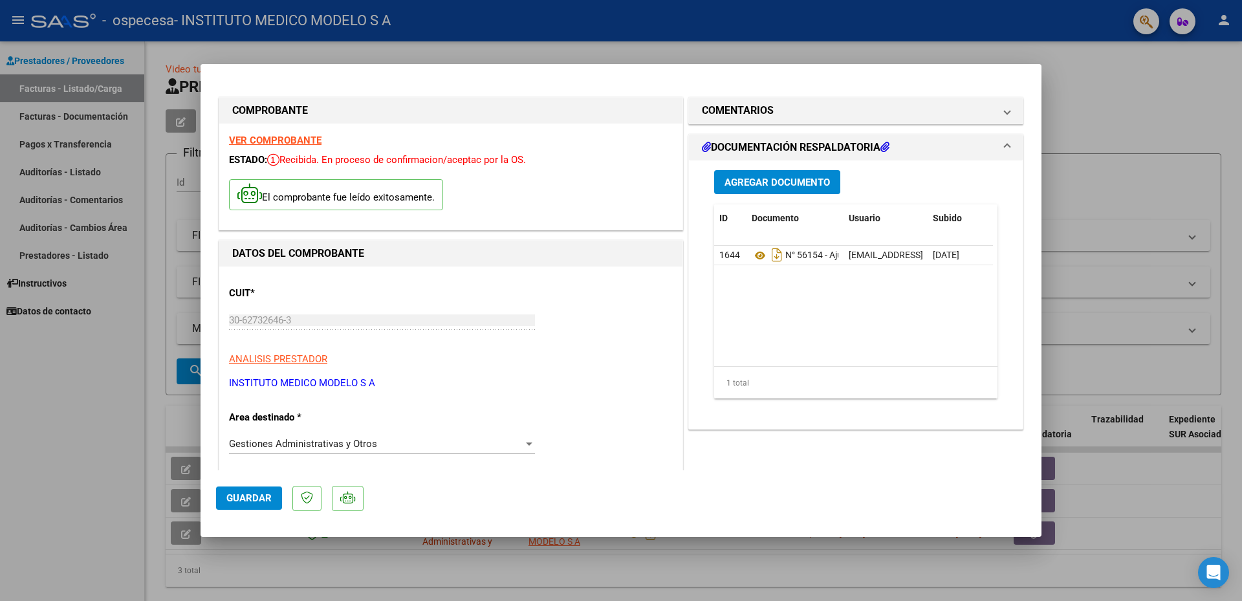
click at [1137, 150] on div at bounding box center [621, 300] width 1242 height 601
type input "$ 0,00"
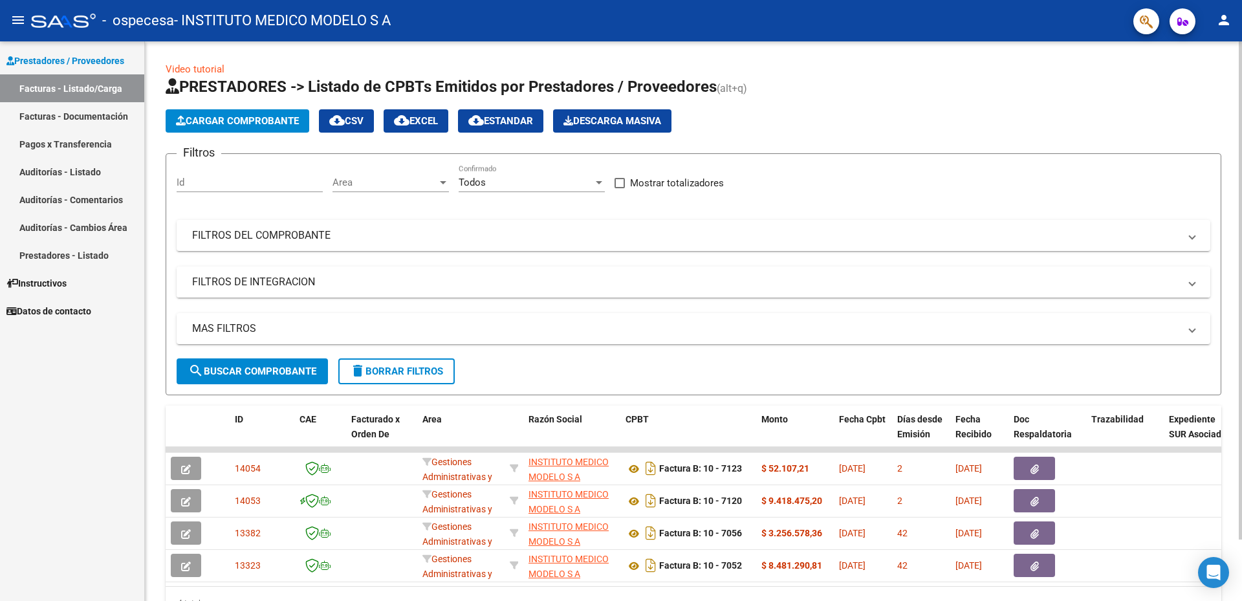
scroll to position [65, 0]
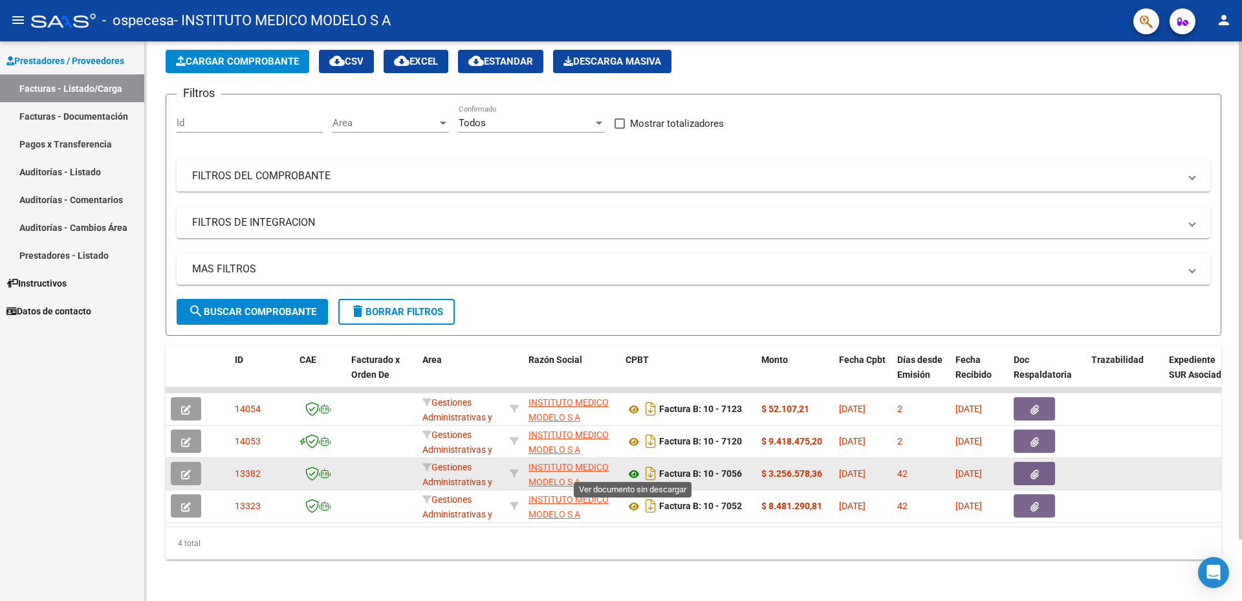
click at [635, 467] on icon at bounding box center [633, 474] width 17 height 16
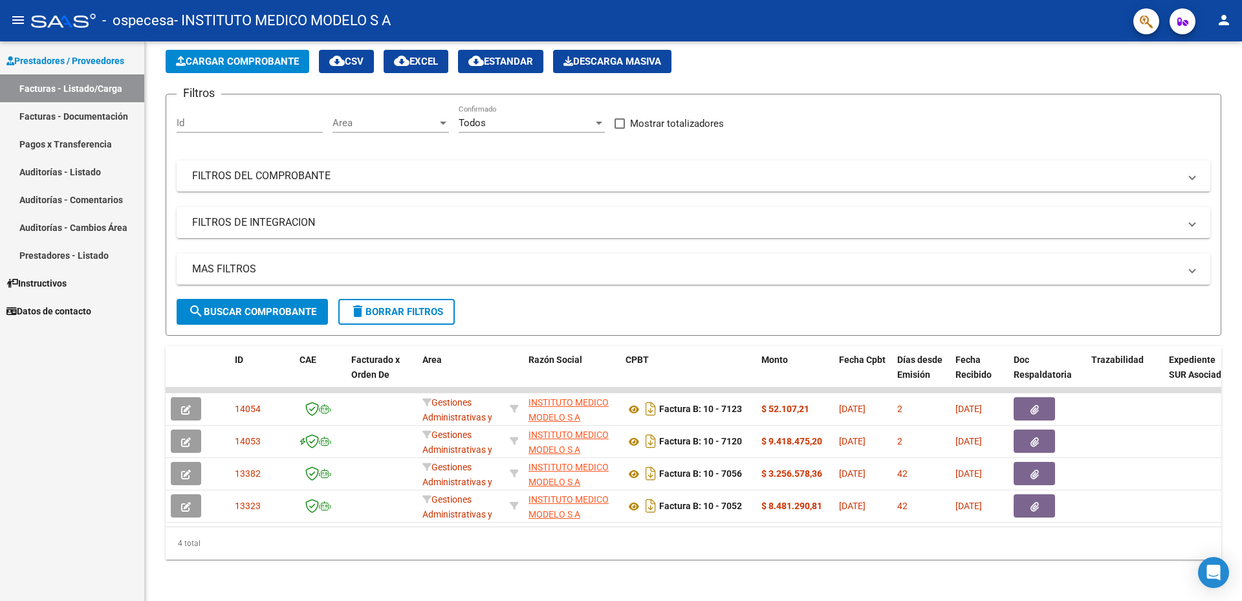
click at [1216, 25] on mat-icon "person" at bounding box center [1224, 20] width 16 height 16
click at [1205, 92] on button "exit_to_app Salir" at bounding box center [1197, 85] width 79 height 31
